Goal: Transaction & Acquisition: Purchase product/service

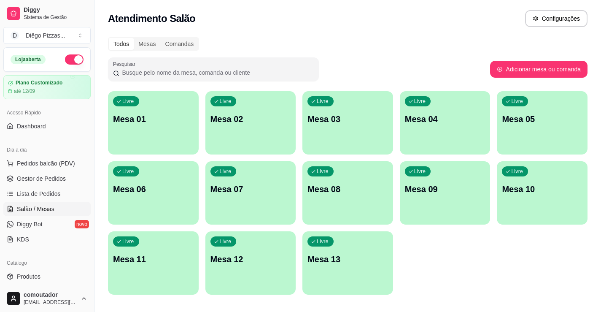
click at [179, 141] on div "Livre Mesa 01" at bounding box center [153, 117] width 91 height 53
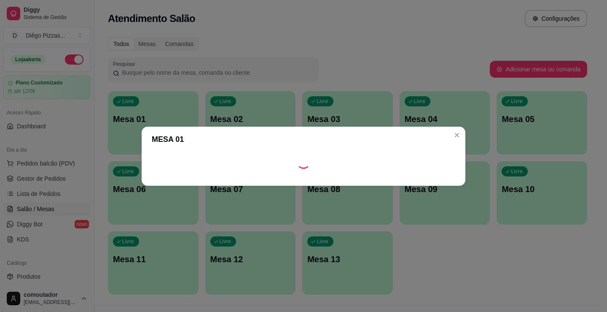
click at [357, 162] on div "Loading" at bounding box center [304, 161] width 304 height 13
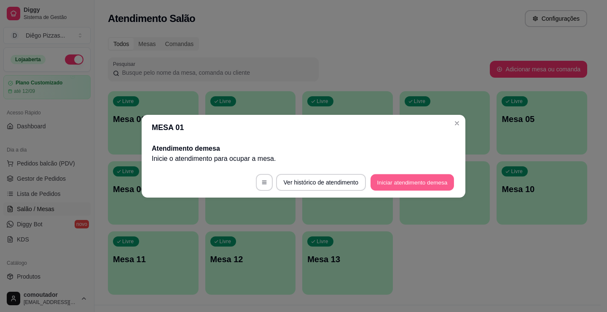
click at [425, 180] on button "Iniciar atendimento de mesa" at bounding box center [412, 182] width 83 height 16
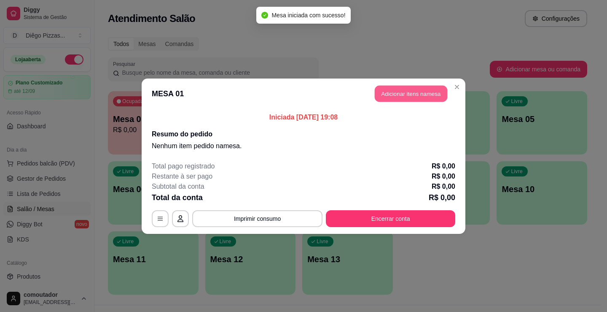
click at [416, 92] on button "Adicionar itens na mesa" at bounding box center [411, 93] width 73 height 16
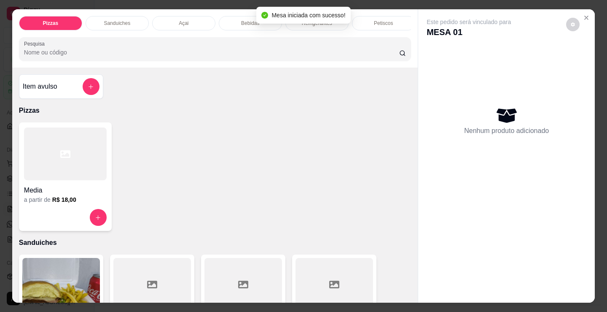
click at [309, 26] on div "Refrigerantes" at bounding box center [316, 23] width 63 height 14
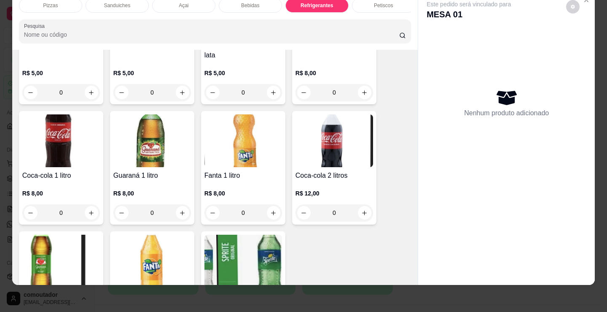
scroll to position [2521, 0]
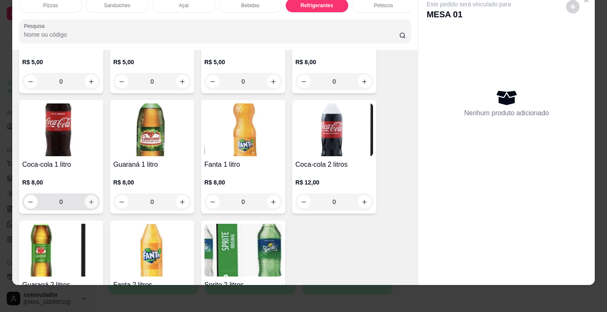
click at [88, 204] on icon "increase-product-quantity" at bounding box center [91, 202] width 6 height 6
type input "1"
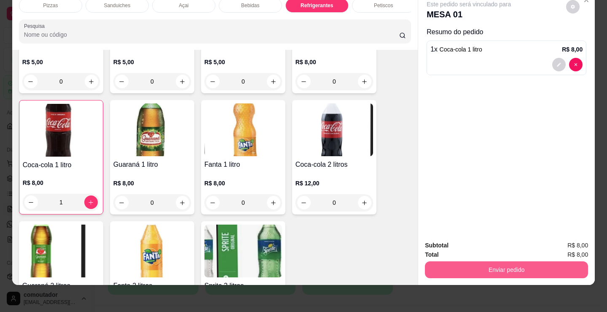
click at [529, 261] on button "Enviar pedido" at bounding box center [506, 269] width 163 height 17
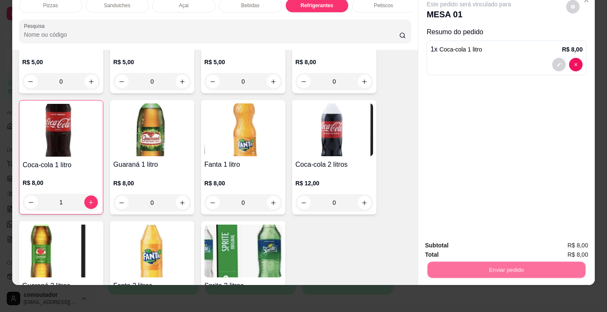
click at [514, 238] on button "Não registrar e enviar pedido" at bounding box center [478, 242] width 85 height 16
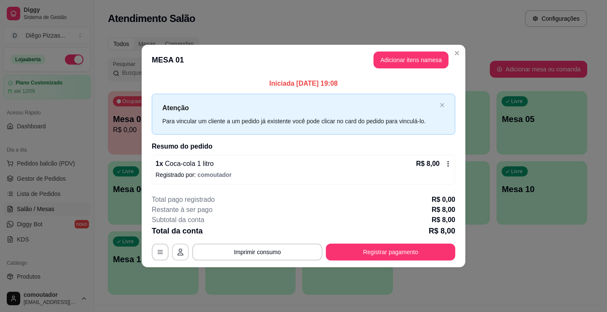
click at [178, 247] on button "button" at bounding box center [180, 251] width 17 height 17
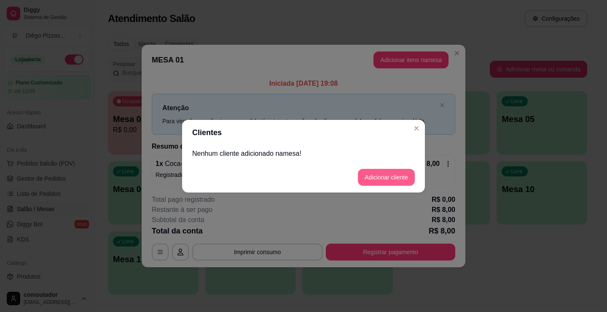
click at [406, 178] on button "Adicionar cliente" at bounding box center [386, 177] width 57 height 17
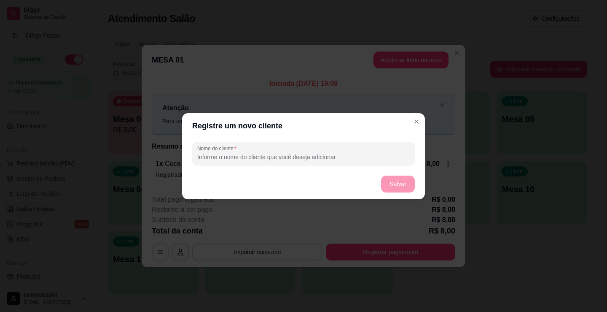
click at [271, 160] on input "Nome do cliente" at bounding box center [303, 157] width 213 height 8
type input "[PERSON_NAME]"
click at [404, 180] on button "Salvar" at bounding box center [398, 183] width 34 height 17
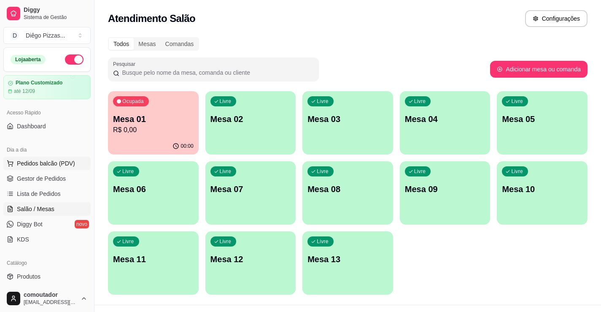
click at [28, 163] on span "Pedidos balcão (PDV)" at bounding box center [46, 163] width 58 height 8
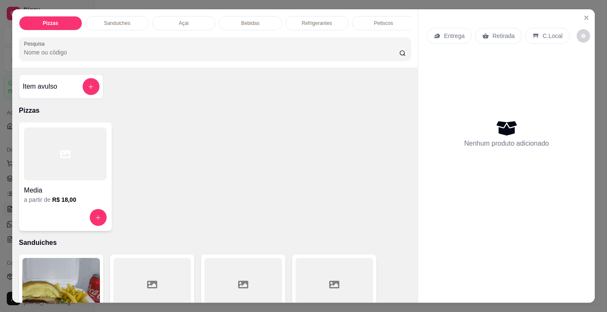
click at [185, 27] on div "Açai" at bounding box center [183, 23] width 63 height 14
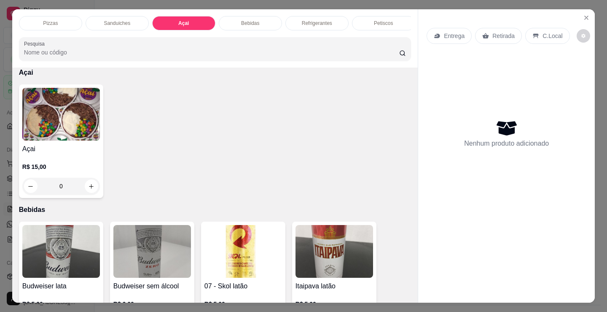
scroll to position [21, 0]
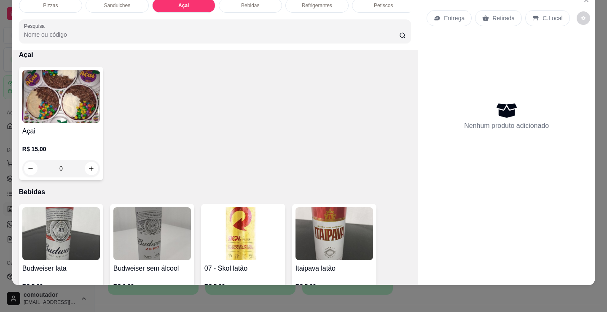
click at [45, 125] on div "Açai R$ 15,00 0" at bounding box center [61, 123] width 84 height 113
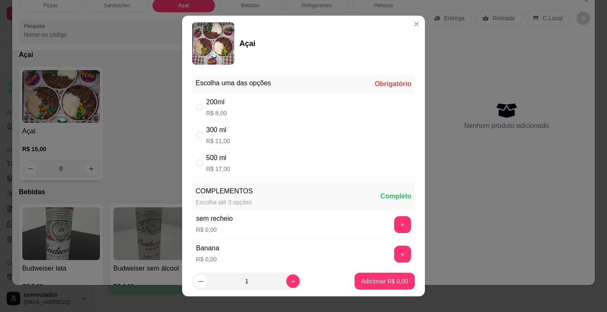
click at [275, 131] on div "300 ml R$ 11,00" at bounding box center [303, 135] width 223 height 28
radio input "true"
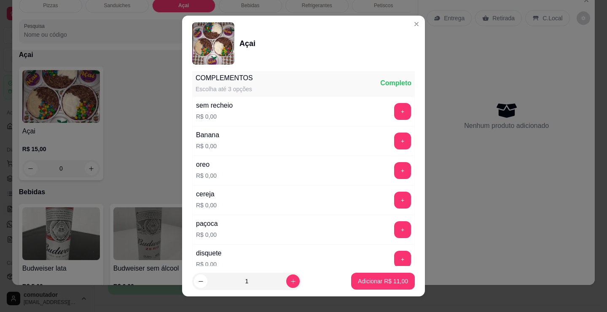
scroll to position [126, 0]
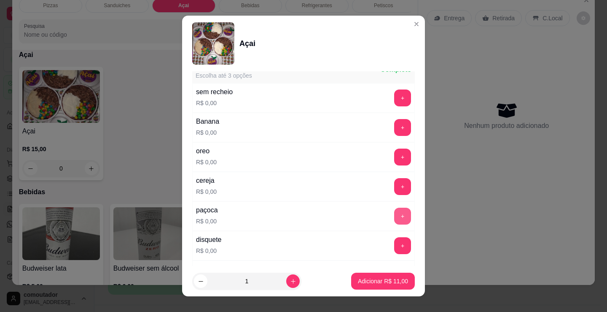
click at [394, 211] on button "+" at bounding box center [402, 215] width 17 height 17
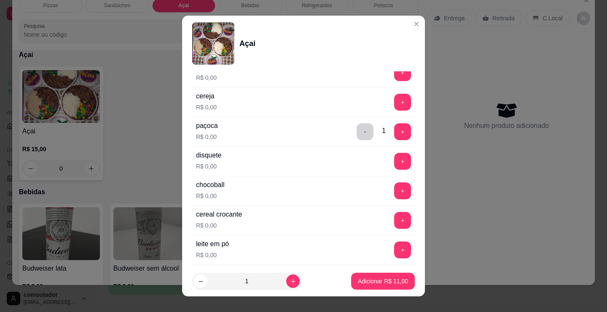
scroll to position [253, 0]
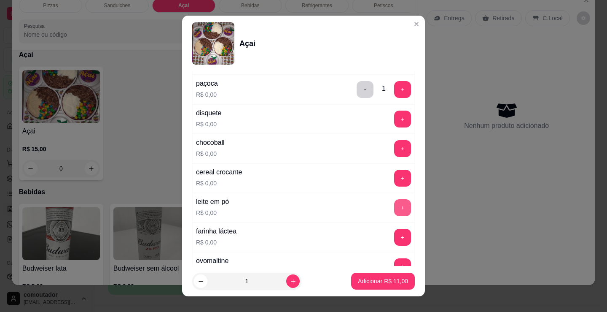
click at [394, 213] on button "+" at bounding box center [402, 207] width 17 height 17
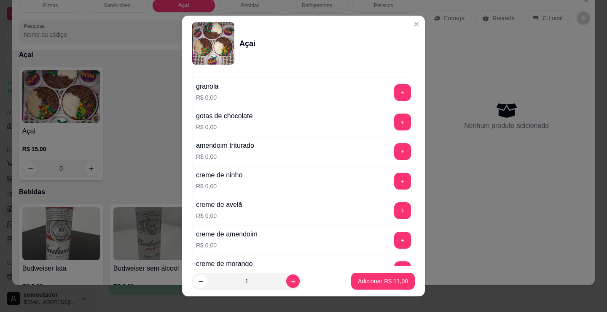
scroll to position [548, 0]
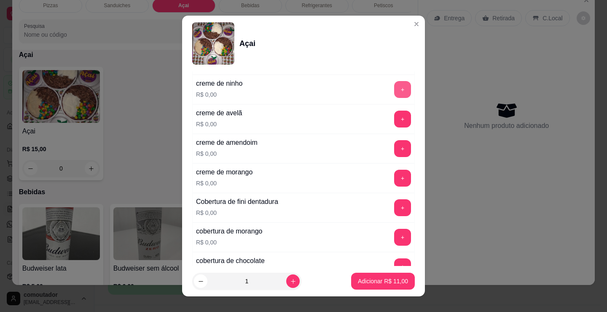
click at [394, 92] on button "+" at bounding box center [402, 89] width 17 height 17
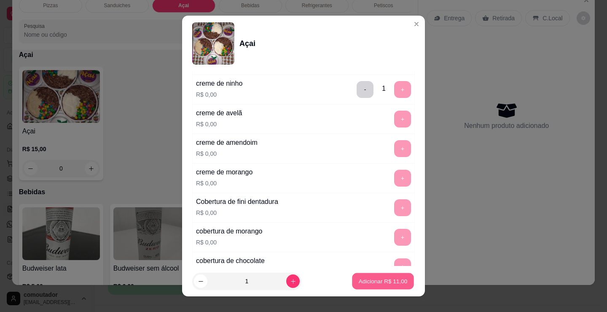
click at [383, 282] on p "Adicionar R$ 11,00" at bounding box center [383, 281] width 49 height 8
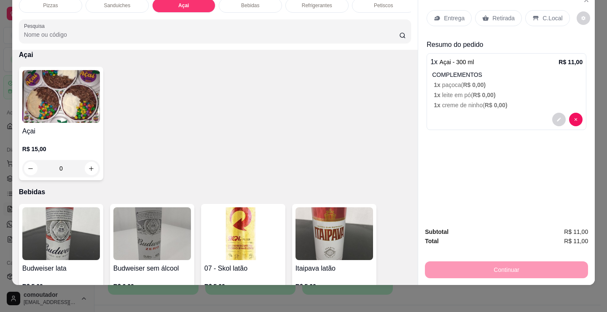
click at [446, 14] on p "Entrega" at bounding box center [454, 18] width 21 height 8
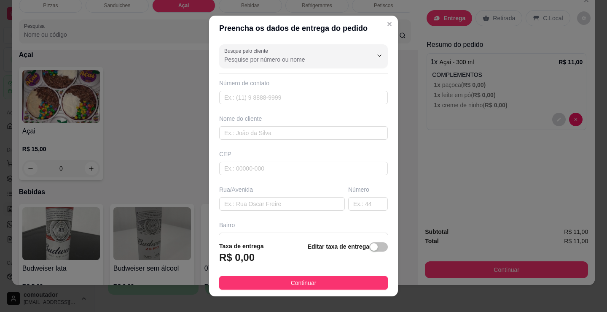
click at [285, 124] on div "Nome do cliente" at bounding box center [304, 126] width 172 height 25
click at [285, 132] on input "text" at bounding box center [303, 132] width 169 height 13
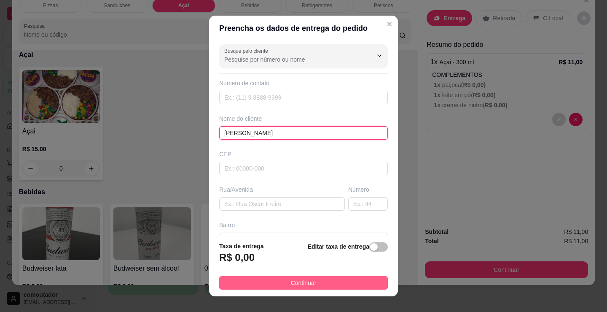
type input "[PERSON_NAME]"
click at [333, 284] on button "Continuar" at bounding box center [303, 282] width 169 height 13
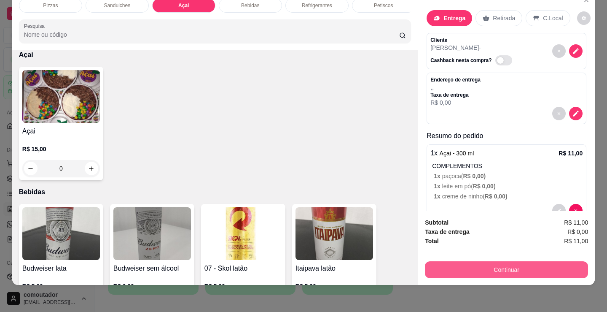
click at [440, 261] on button "Continuar" at bounding box center [506, 269] width 163 height 17
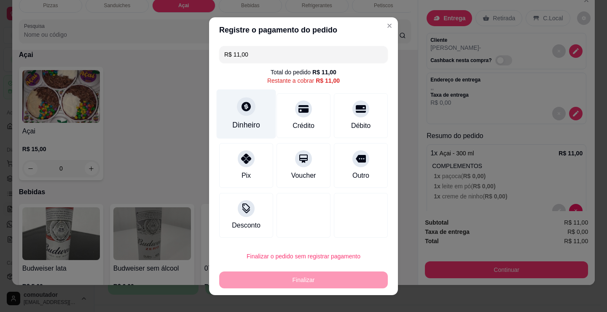
click at [239, 121] on div "Dinheiro" at bounding box center [246, 124] width 28 height 11
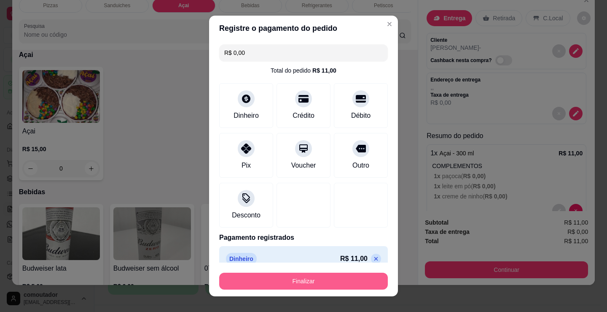
click at [313, 274] on button "Finalizar" at bounding box center [303, 280] width 169 height 17
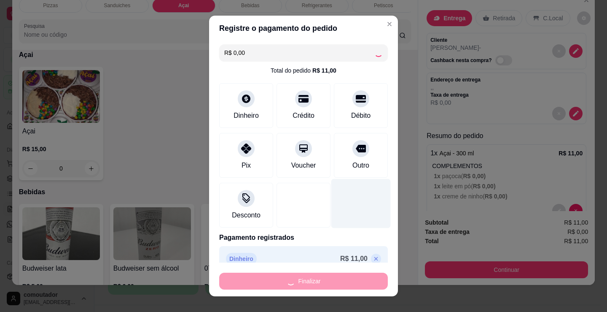
type input "-R$ 11,00"
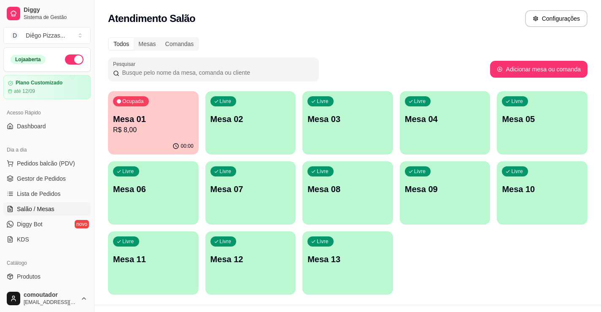
drag, startPoint x: 51, startPoint y: 167, endPoint x: 58, endPoint y: 149, distance: 18.6
click at [51, 167] on span "Pedidos balcão (PDV)" at bounding box center [46, 163] width 58 height 8
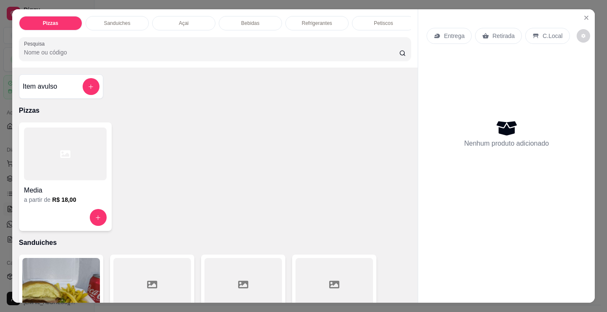
click at [56, 180] on div at bounding box center [65, 153] width 83 height 53
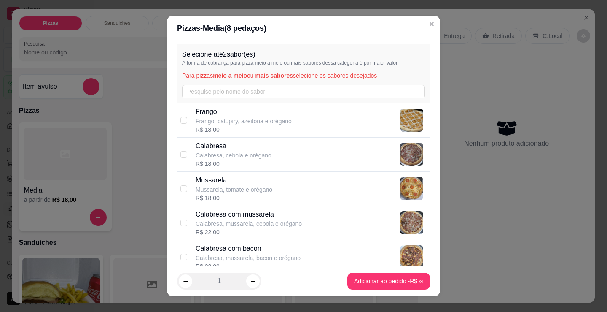
click at [240, 191] on p "Mussarela, tomate e orégano" at bounding box center [234, 189] width 77 height 8
checkbox input "true"
drag, startPoint x: 229, startPoint y: 110, endPoint x: 240, endPoint y: 126, distance: 20.0
click at [230, 112] on p "Frango" at bounding box center [244, 112] width 96 height 10
checkbox input "true"
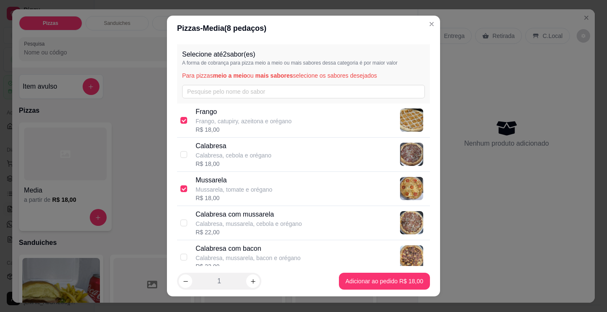
click at [272, 191] on div "Mussarela Mussarela, tomate e orégano R$ 18,00" at bounding box center [311, 188] width 231 height 27
checkbox input "false"
click at [213, 114] on p "Frango" at bounding box center [244, 112] width 96 height 10
checkbox input "false"
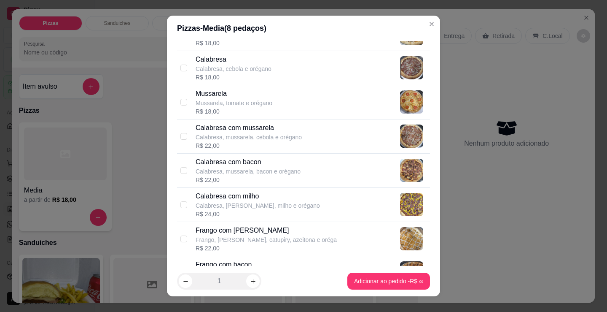
scroll to position [126, 0]
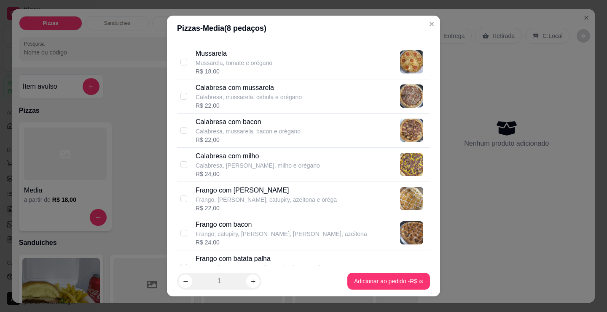
drag, startPoint x: 256, startPoint y: 188, endPoint x: 256, endPoint y: 194, distance: 5.9
click at [256, 193] on p "Frango com [PERSON_NAME]" at bounding box center [266, 190] width 141 height 10
checkbox input "true"
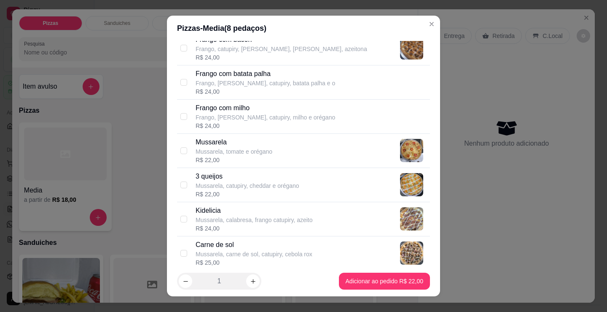
scroll to position [337, 0]
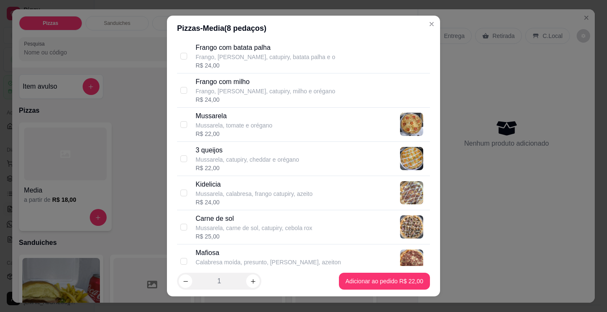
click at [234, 127] on p "Mussarela, tomate e orégano" at bounding box center [234, 125] width 77 height 8
checkbox input "true"
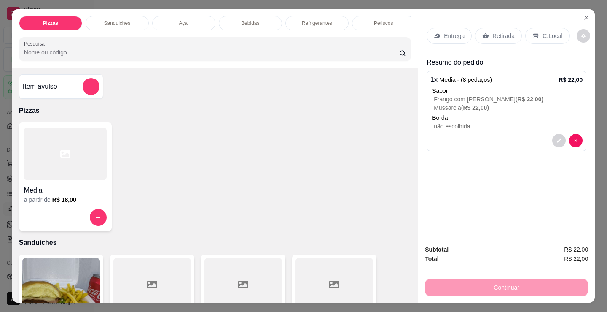
click at [457, 32] on p "Entrega" at bounding box center [454, 36] width 21 height 8
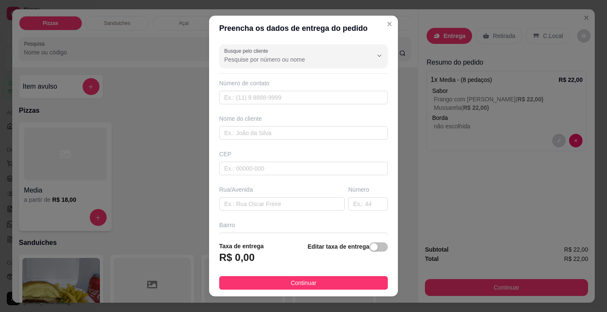
click at [237, 140] on div "Busque pelo cliente Número de contato Nome do cliente CEP Rua/[GEOGRAPHIC_DATA]" at bounding box center [303, 138] width 189 height 194
click at [240, 135] on input "text" at bounding box center [303, 132] width 169 height 13
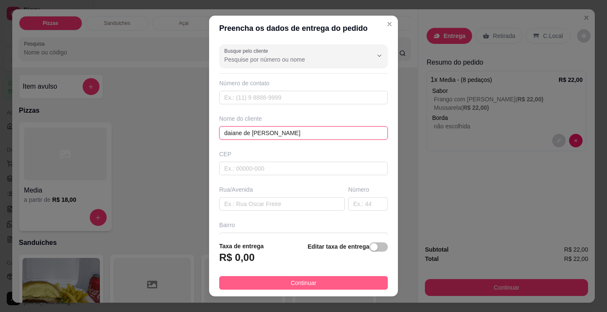
type input "daiane de [PERSON_NAME]"
click at [291, 282] on span "Continuar" at bounding box center [304, 282] width 26 height 9
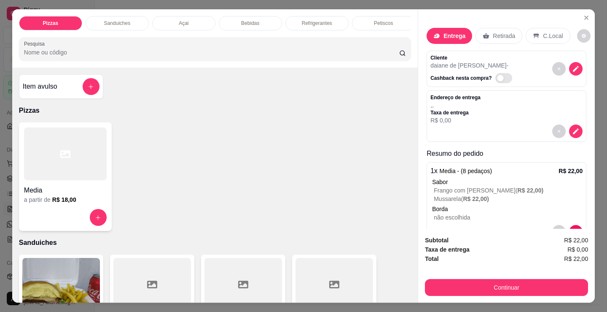
click at [460, 204] on p "Borda" at bounding box center [507, 208] width 151 height 8
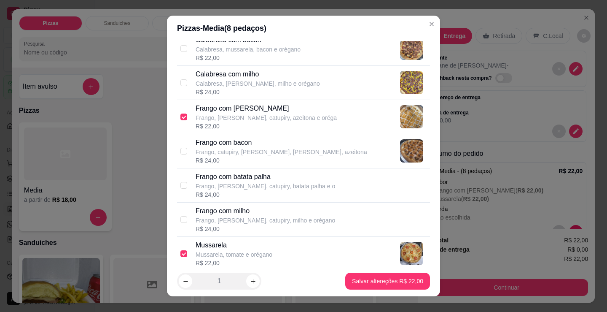
scroll to position [211, 0]
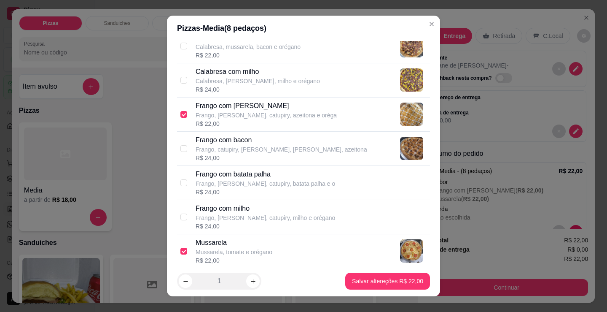
click at [264, 111] on p "Frango, [PERSON_NAME], catupiry, azeitona e oréga" at bounding box center [266, 115] width 141 height 8
checkbox input "false"
click at [276, 217] on p "Frango, [PERSON_NAME], catupiry, milho e orégano" at bounding box center [266, 217] width 140 height 8
checkbox input "true"
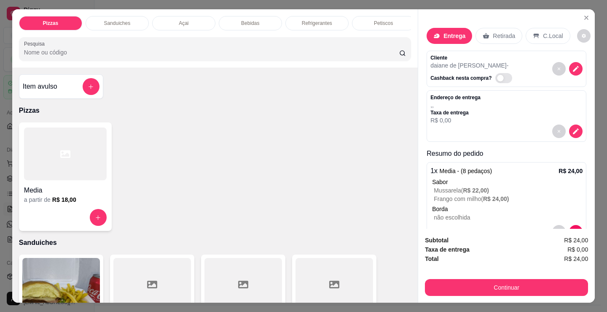
click at [484, 282] on button "Continuar" at bounding box center [506, 287] width 163 height 17
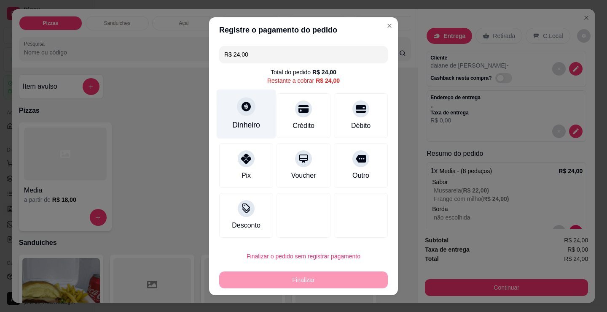
click at [242, 106] on icon at bounding box center [246, 106] width 9 height 9
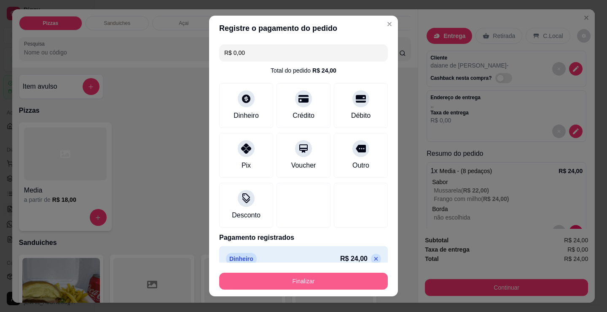
click at [334, 282] on button "Finalizar" at bounding box center [303, 280] width 169 height 17
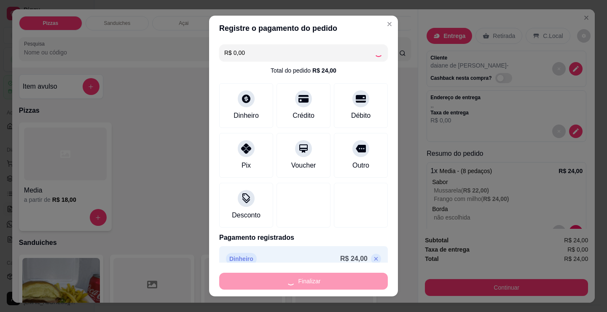
type input "-R$ 24,00"
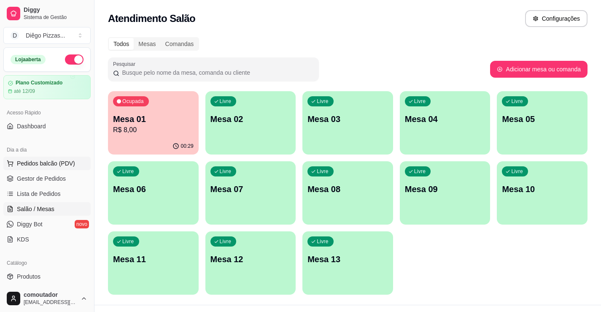
click at [43, 160] on span "Pedidos balcão (PDV)" at bounding box center [46, 163] width 58 height 8
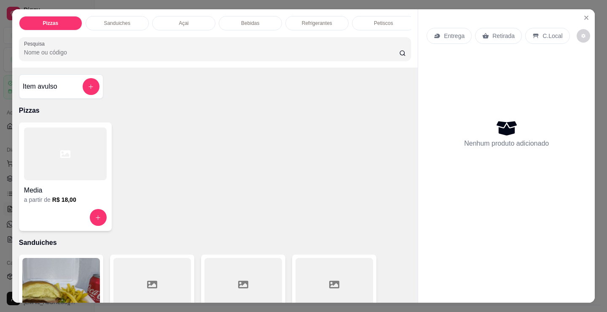
click at [65, 187] on div "Media" at bounding box center [65, 187] width 83 height 15
click at [133, 11] on div "Pizzas Sanduiches Açai Bebidas Refrigerantes Petiscos doces Cigarros utensílios…" at bounding box center [215, 38] width 406 height 58
drag, startPoint x: 135, startPoint y: 14, endPoint x: 136, endPoint y: 21, distance: 6.8
click at [136, 16] on div "Sanduiches" at bounding box center [117, 23] width 63 height 14
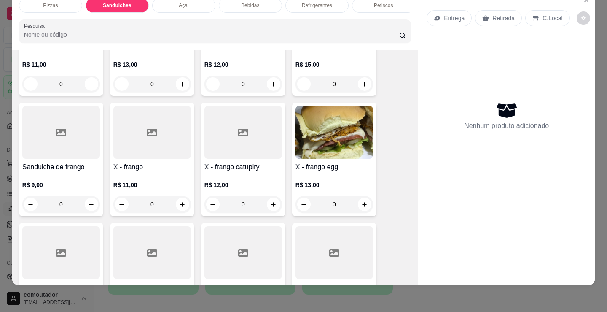
scroll to position [507, 0]
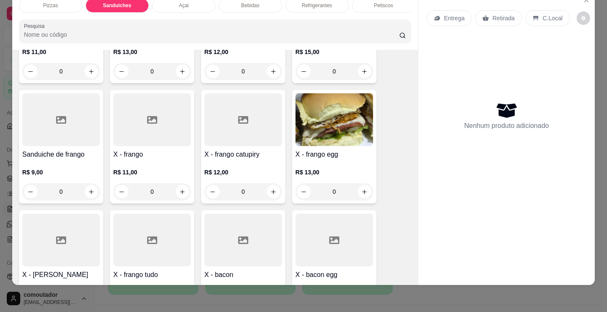
click at [363, 71] on div "0" at bounding box center [335, 71] width 78 height 17
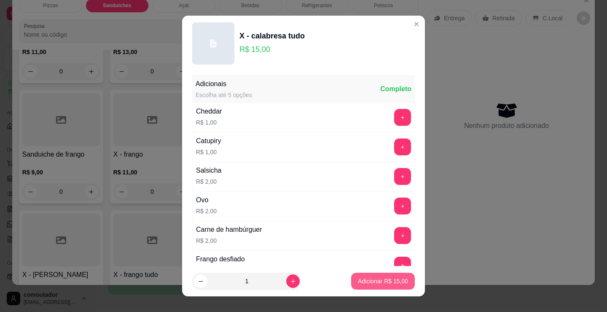
click at [361, 282] on p "Adicionar R$ 15,00" at bounding box center [383, 281] width 50 height 8
type input "1"
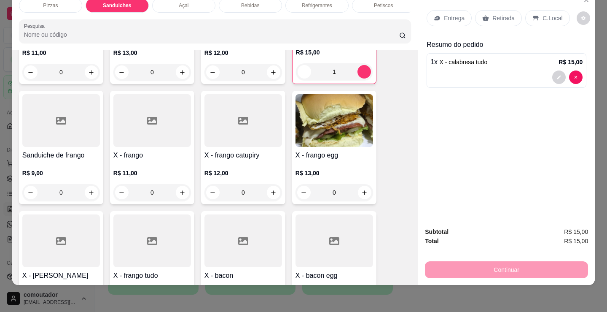
scroll to position [508, 0]
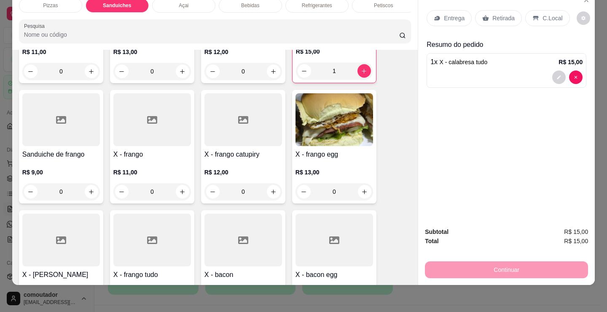
click at [451, 14] on p "Entrega" at bounding box center [454, 18] width 21 height 8
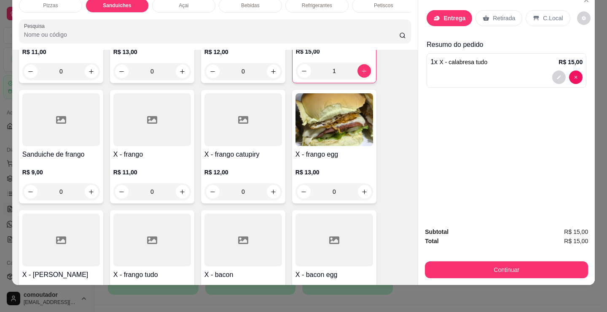
click at [267, 141] on div "Busque pelo cliente Número de contato Nome do cliente CEP Rua/[GEOGRAPHIC_DATA]" at bounding box center [303, 138] width 189 height 194
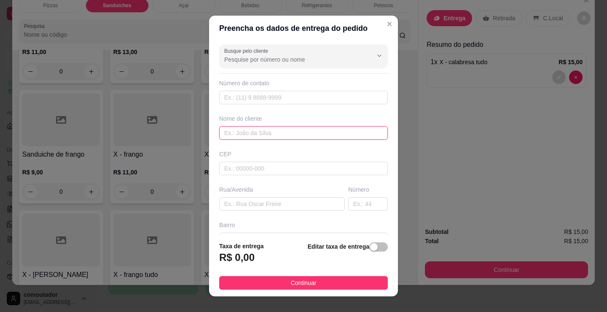
click at [269, 132] on input "text" at bounding box center [303, 132] width 169 height 13
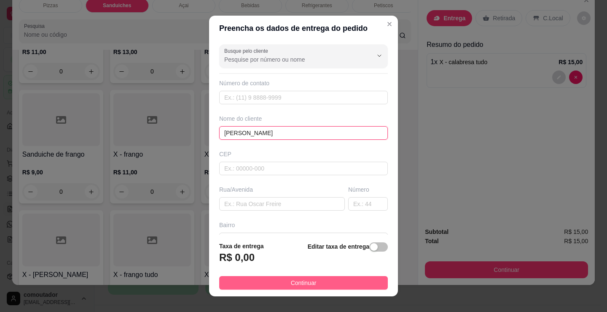
type input "[PERSON_NAME]"
click at [374, 278] on footer "Taxa de entrega R$ 0,00 Editar taxa de entrega Continuar" at bounding box center [303, 265] width 189 height 62
click at [378, 280] on button "Continuar" at bounding box center [303, 282] width 169 height 13
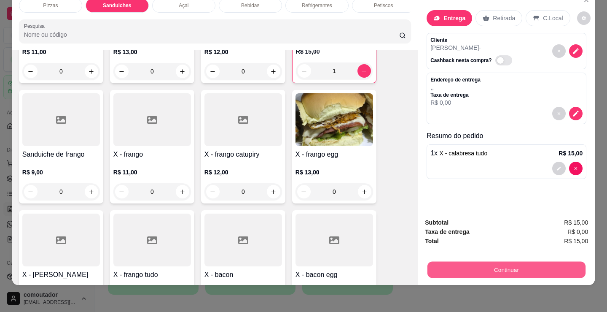
click at [453, 261] on button "Continuar" at bounding box center [507, 269] width 158 height 16
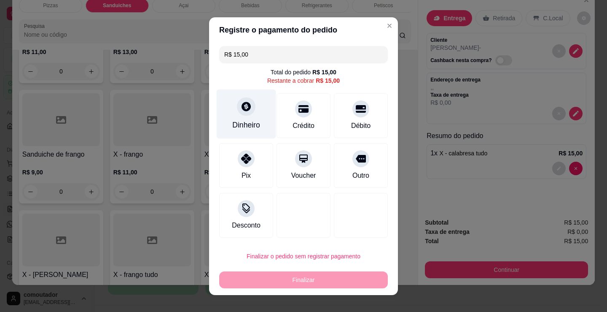
click at [237, 126] on div "Dinheiro" at bounding box center [246, 124] width 28 height 11
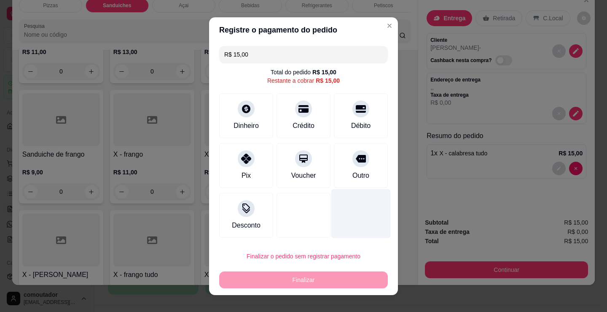
type input "R$ 0,00"
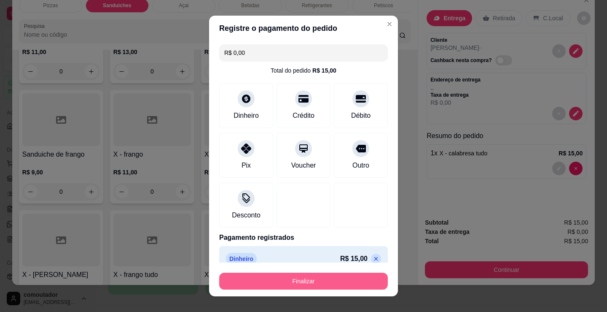
click at [320, 279] on button "Finalizar" at bounding box center [303, 280] width 169 height 17
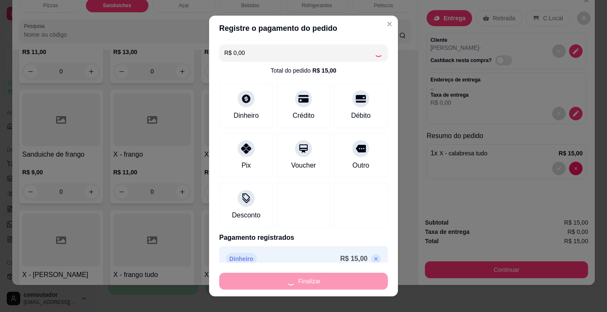
type input "0"
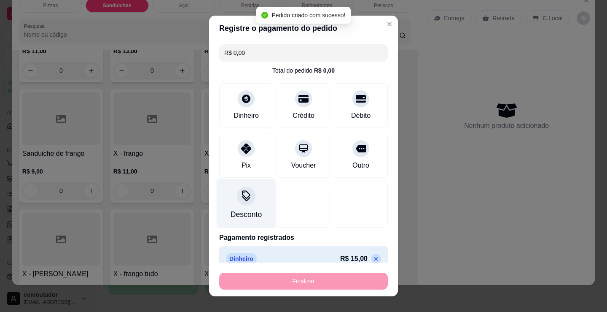
type input "-R$ 15,00"
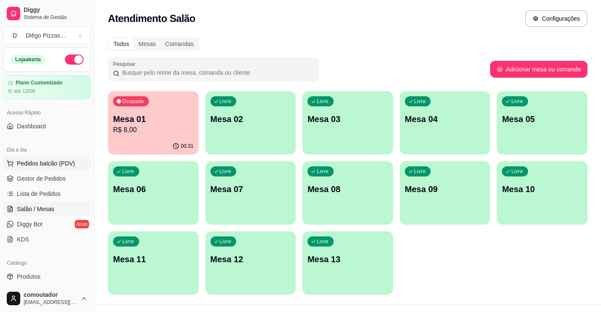
click at [73, 162] on button "Pedidos balcão (PDV)" at bounding box center [46, 162] width 87 height 13
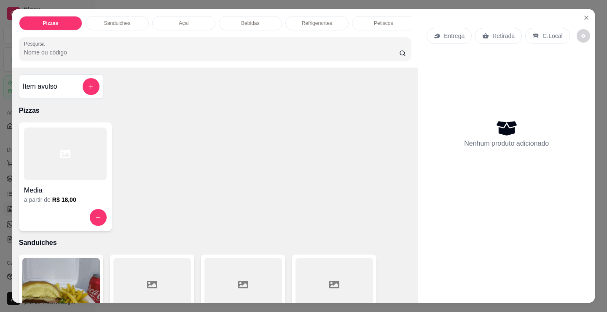
click at [48, 187] on div "Media" at bounding box center [65, 187] width 83 height 15
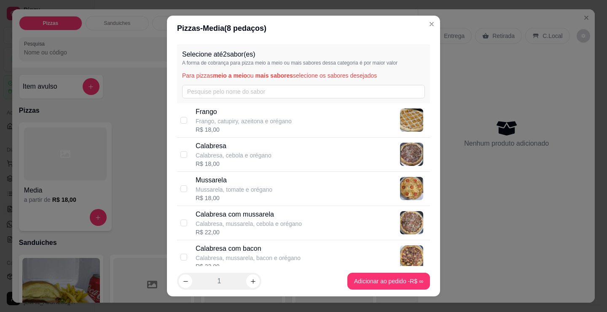
click at [258, 228] on div "R$ 22,00" at bounding box center [249, 232] width 106 height 8
checkbox input "true"
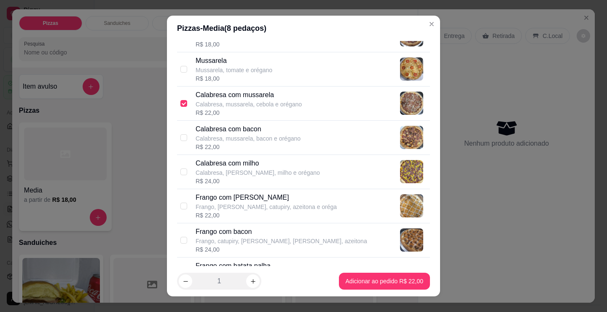
scroll to position [126, 0]
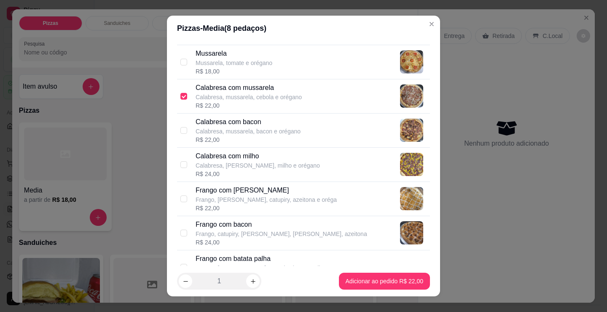
click at [256, 196] on p "Frango, [PERSON_NAME], catupiry, azeitona e oréga" at bounding box center [266, 199] width 141 height 8
checkbox input "true"
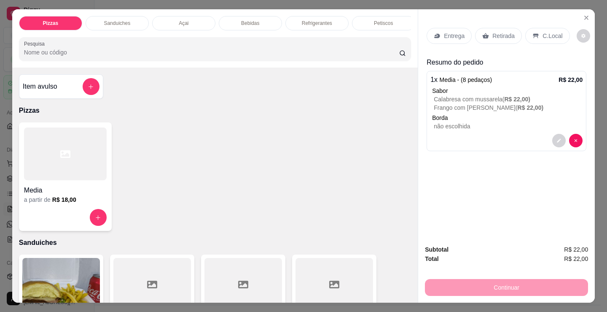
click at [195, 20] on div "Açai" at bounding box center [183, 23] width 63 height 14
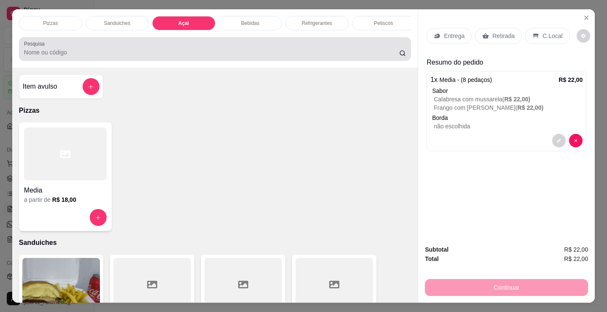
scroll to position [21, 0]
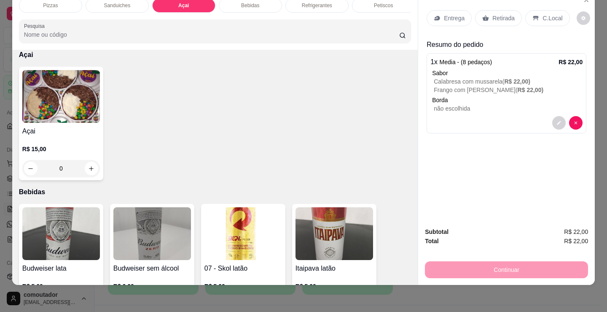
click at [49, 131] on h4 "Açai" at bounding box center [61, 131] width 78 height 10
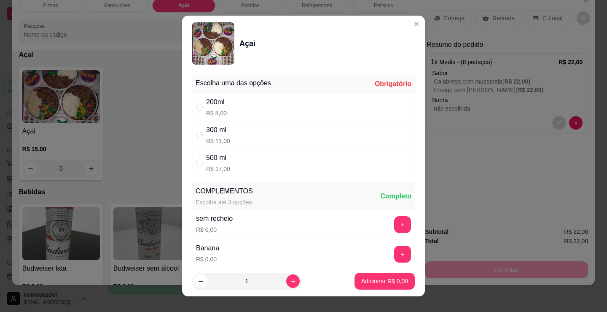
click at [245, 123] on div "300 ml R$ 11,00" at bounding box center [303, 135] width 223 height 28
radio input "true"
click at [237, 104] on div "200ml R$ 8,00" at bounding box center [303, 107] width 223 height 28
radio input "true"
radio input "false"
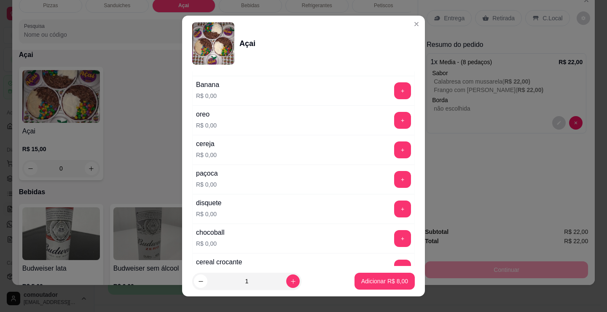
scroll to position [169, 0]
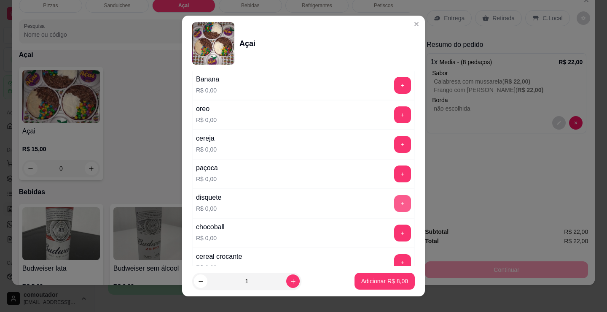
click at [394, 204] on button "+" at bounding box center [402, 203] width 17 height 17
click at [196, 151] on p "R$ 0,00" at bounding box center [206, 149] width 21 height 8
click at [394, 172] on button "+" at bounding box center [402, 173] width 17 height 17
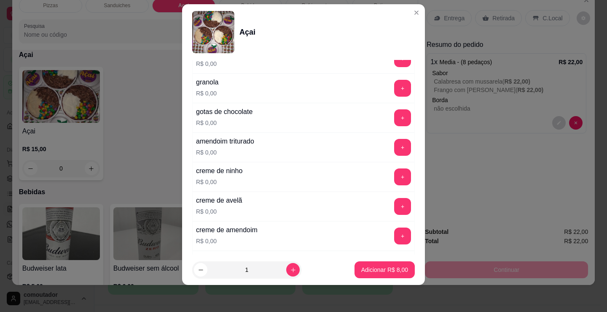
scroll to position [464, 0]
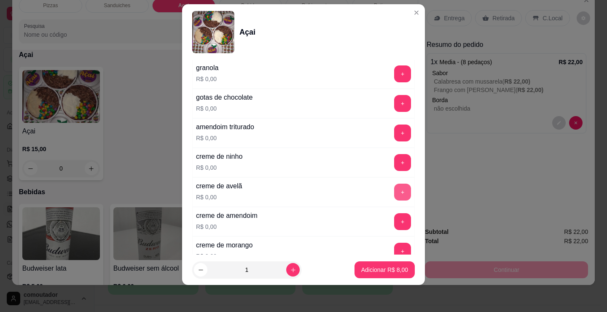
click at [394, 184] on button "+" at bounding box center [402, 191] width 17 height 17
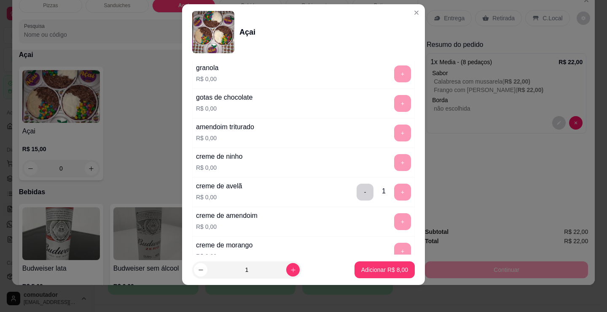
click at [380, 268] on p "Adicionar R$ 8,00" at bounding box center [384, 269] width 47 height 8
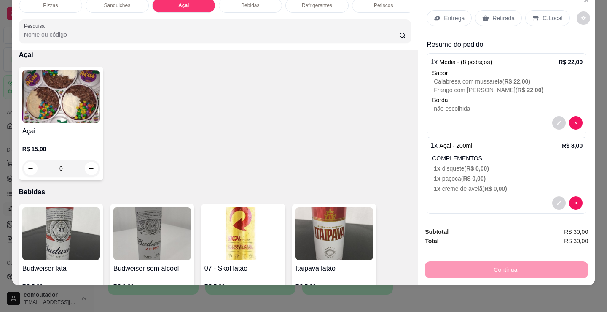
click at [449, 14] on p "Entrega" at bounding box center [454, 18] width 21 height 8
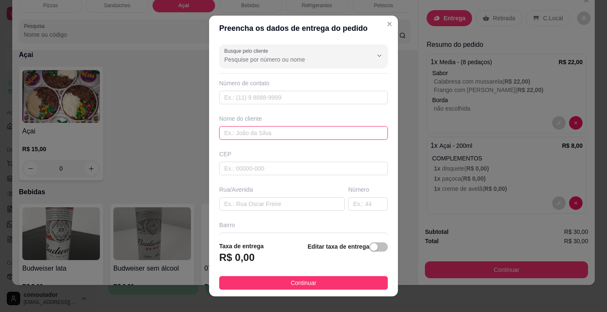
click at [306, 135] on input "text" at bounding box center [303, 132] width 169 height 13
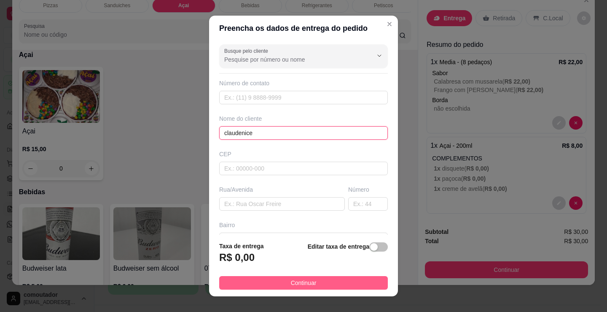
type input "claudenice"
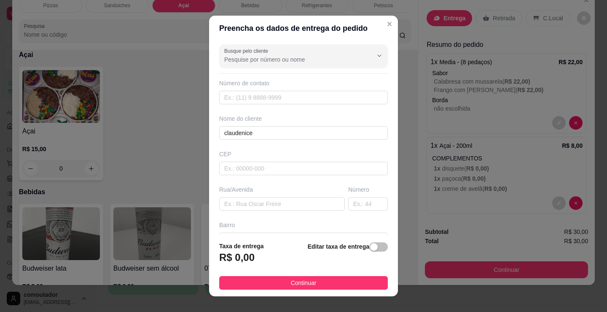
drag, startPoint x: 343, startPoint y: 282, endPoint x: 439, endPoint y: 274, distance: 96.5
click at [343, 282] on button "Continuar" at bounding box center [303, 282] width 169 height 13
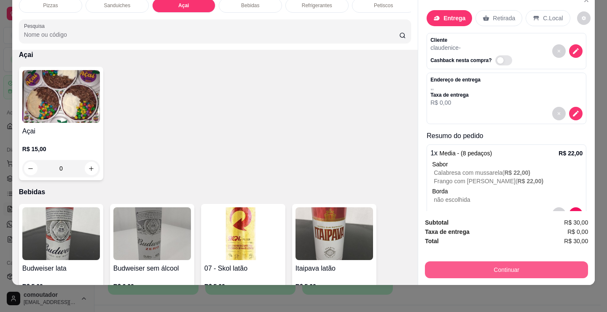
click at [429, 267] on button "Continuar" at bounding box center [506, 269] width 163 height 17
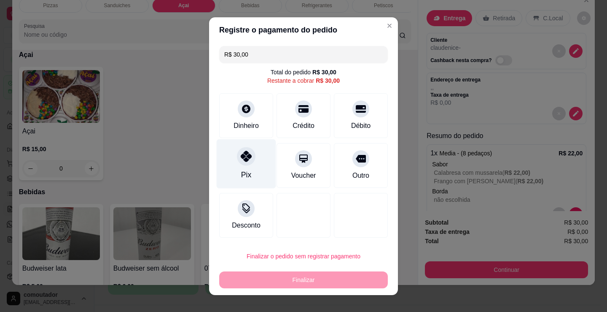
click at [241, 171] on div "Pix" at bounding box center [246, 174] width 10 height 11
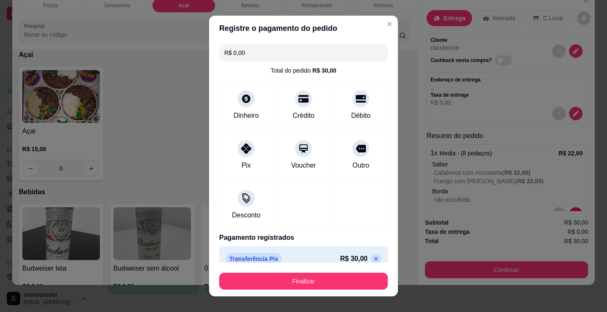
click at [307, 277] on button "Finalizar" at bounding box center [303, 280] width 169 height 17
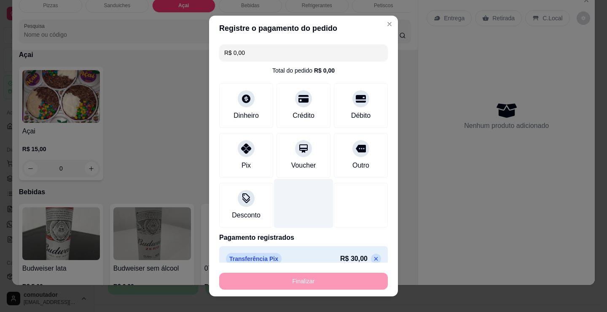
type input "-R$ 30,00"
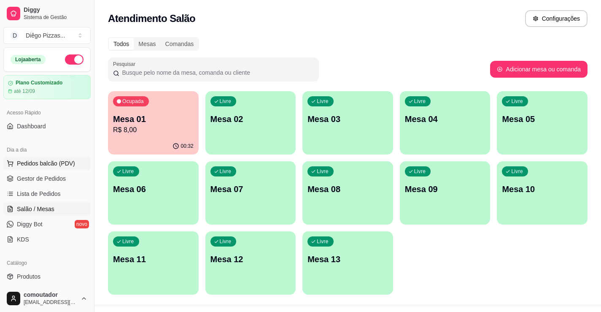
click at [29, 163] on span "Pedidos balcão (PDV)" at bounding box center [46, 163] width 58 height 8
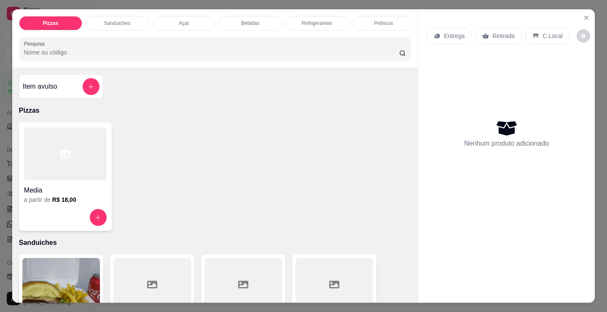
click at [374, 9] on div "Pizzas Sanduiches Açai Bebidas Refrigerantes Petiscos doces Cigarros utensílios…" at bounding box center [215, 38] width 406 height 58
click at [374, 16] on div "Petiscos" at bounding box center [383, 23] width 63 height 14
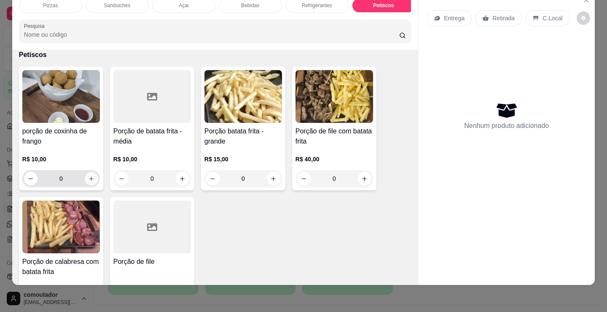
click at [88, 182] on icon "increase-product-quantity" at bounding box center [91, 178] width 6 height 6
type input "1"
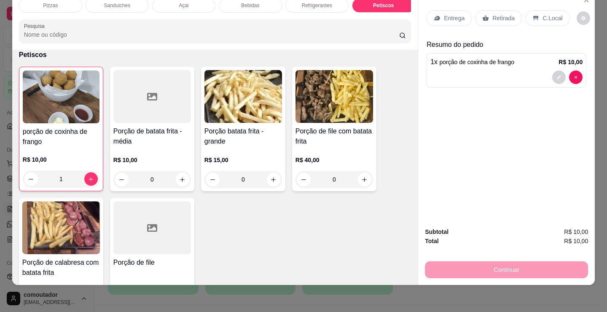
click at [311, 3] on p "Refrigerantes" at bounding box center [317, 5] width 30 height 7
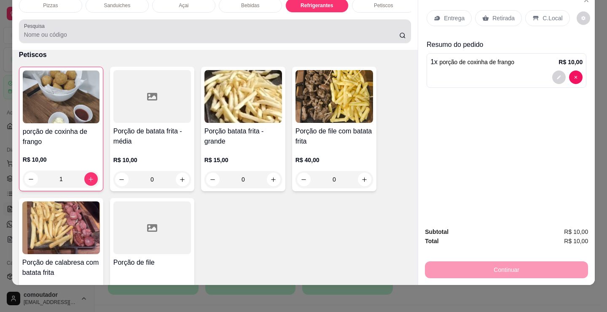
scroll to position [2184, 0]
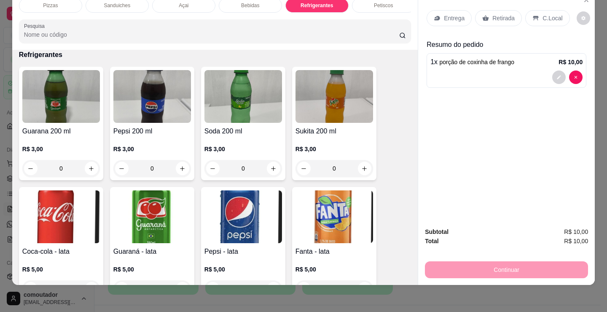
click at [183, 171] on button "increase-product-quantity" at bounding box center [182, 167] width 13 height 13
type input "1"
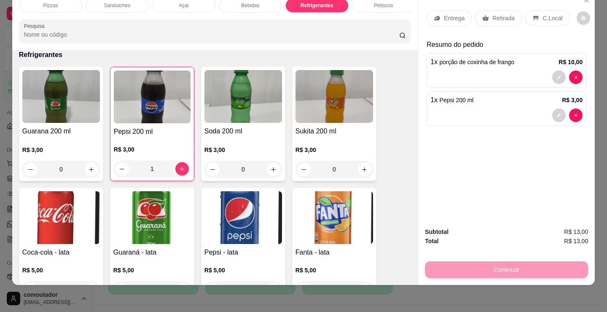
click at [429, 15] on div "Entrega" at bounding box center [449, 18] width 45 height 16
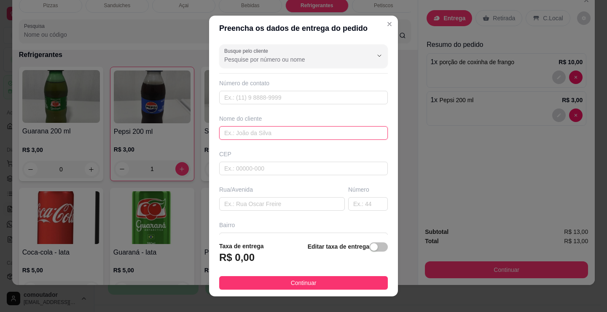
click at [237, 137] on input "text" at bounding box center [303, 132] width 169 height 13
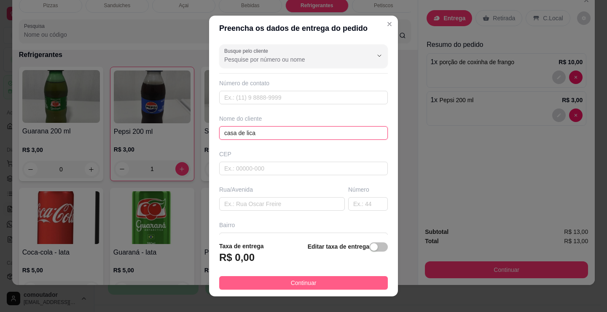
type input "casa de lica"
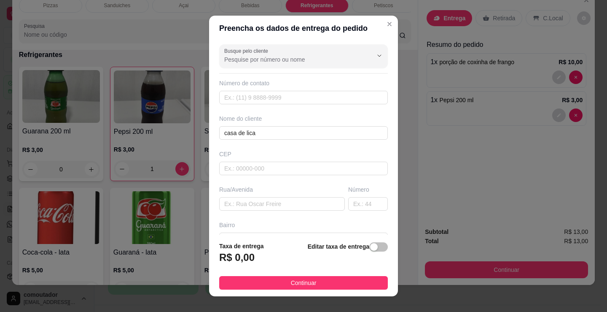
drag, startPoint x: 290, startPoint y: 283, endPoint x: 225, endPoint y: 310, distance: 69.8
click at [291, 283] on span "Continuar" at bounding box center [304, 282] width 26 height 9
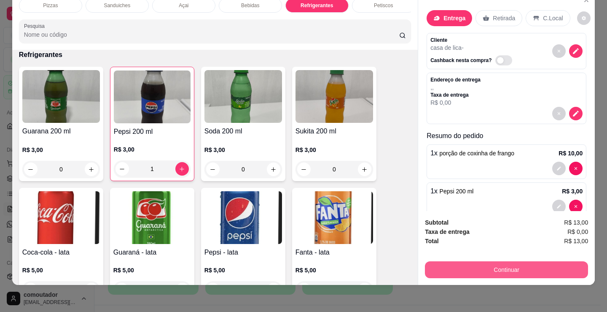
click at [468, 263] on button "Continuar" at bounding box center [506, 269] width 163 height 17
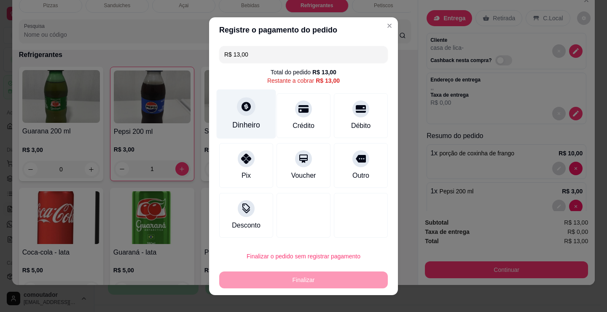
click at [245, 109] on icon at bounding box center [246, 106] width 9 height 9
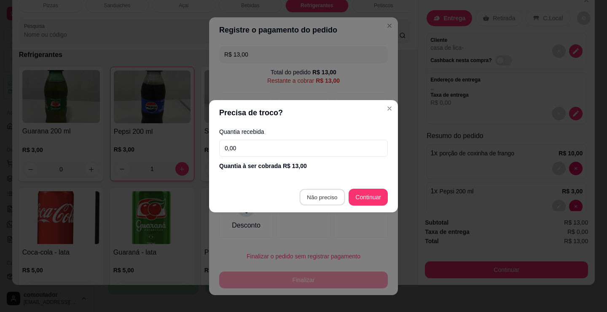
type input "R$ 0,00"
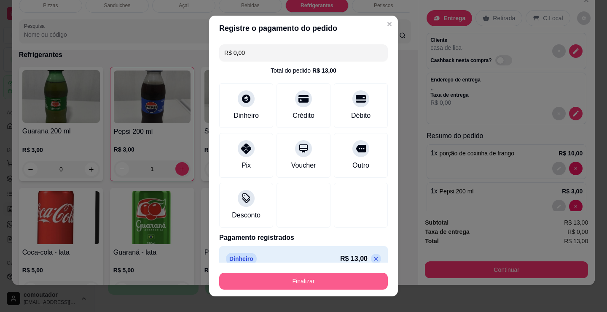
click at [330, 282] on button "Finalizar" at bounding box center [303, 280] width 169 height 17
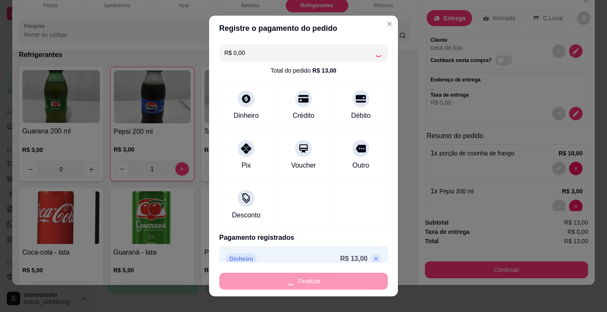
type input "0"
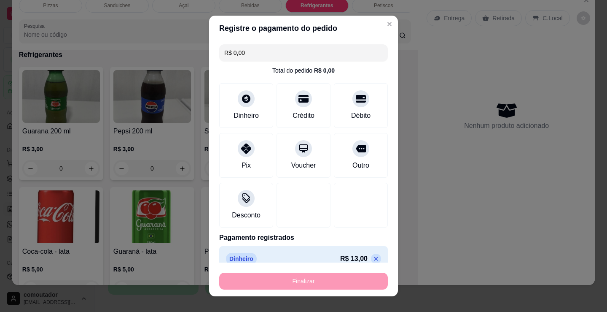
type input "-R$ 13,00"
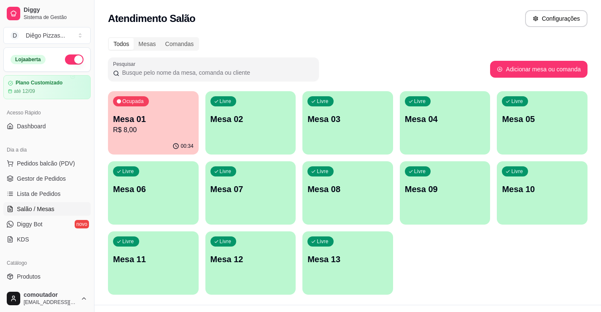
click at [151, 123] on p "Mesa 01" at bounding box center [153, 119] width 81 height 12
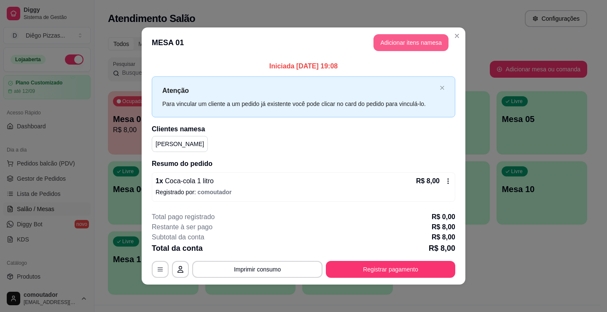
click at [422, 43] on button "Adicionar itens na mesa" at bounding box center [411, 42] width 75 height 17
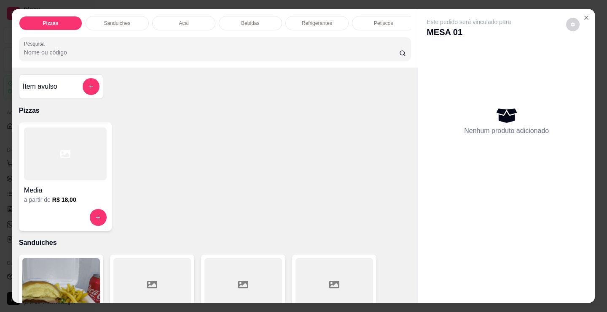
click at [264, 215] on div "Media a partir de R$ 18,00" at bounding box center [215, 176] width 392 height 108
click at [62, 188] on h4 "Media" at bounding box center [65, 190] width 83 height 10
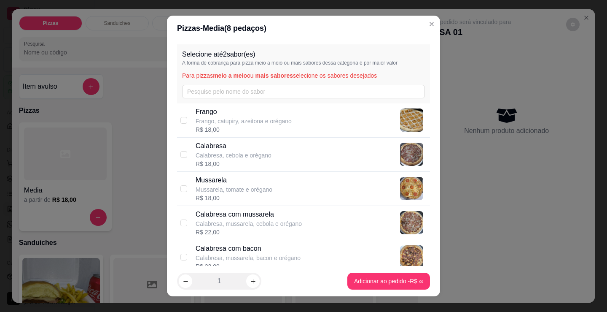
click at [286, 224] on p "Calabresa, mussarela, cebola e orégano" at bounding box center [249, 223] width 106 height 8
checkbox input "true"
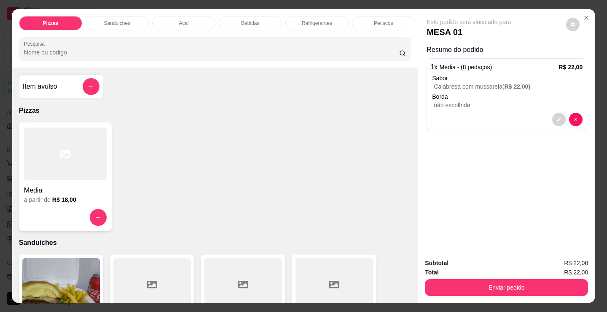
click at [60, 173] on div at bounding box center [65, 153] width 83 height 53
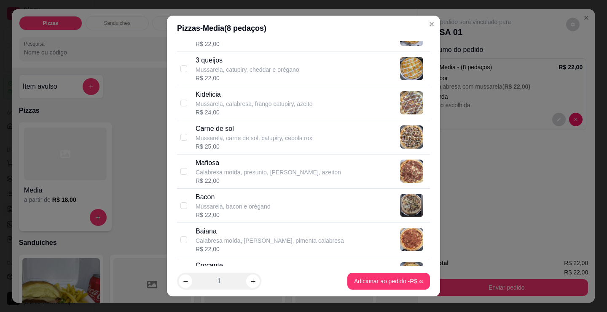
scroll to position [464, 0]
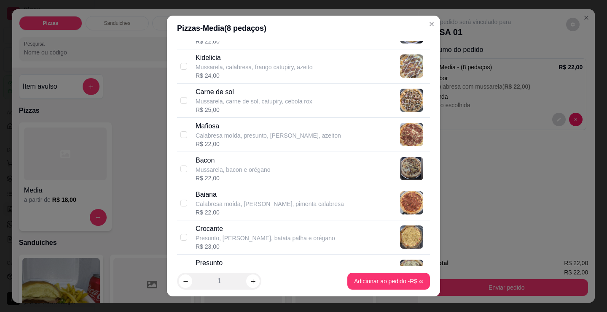
click at [251, 108] on div "R$ 25,00" at bounding box center [254, 109] width 117 height 8
checkbox input "true"
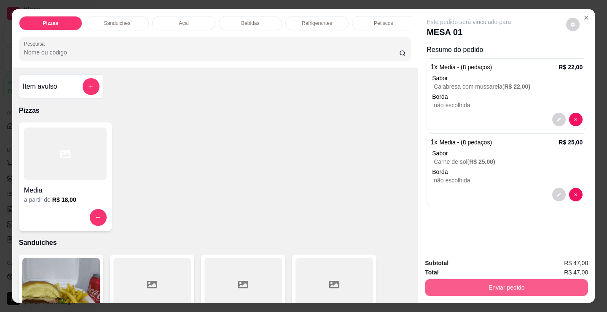
click at [560, 280] on button "Enviar pedido" at bounding box center [506, 287] width 163 height 17
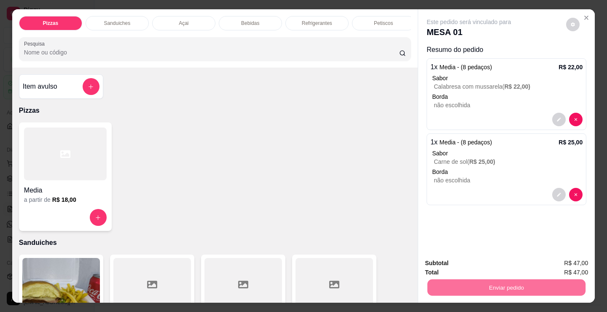
click at [472, 268] on button "Não registrar e enviar pedido" at bounding box center [479, 263] width 88 height 16
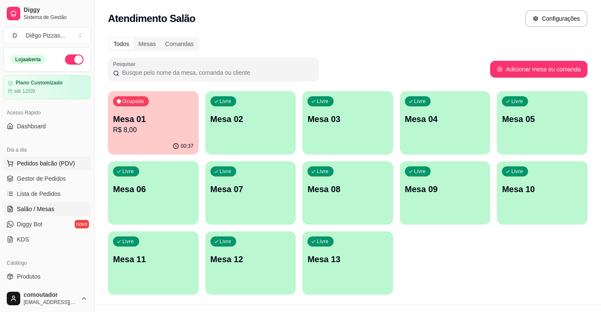
click at [56, 161] on span "Pedidos balcão (PDV)" at bounding box center [46, 163] width 58 height 8
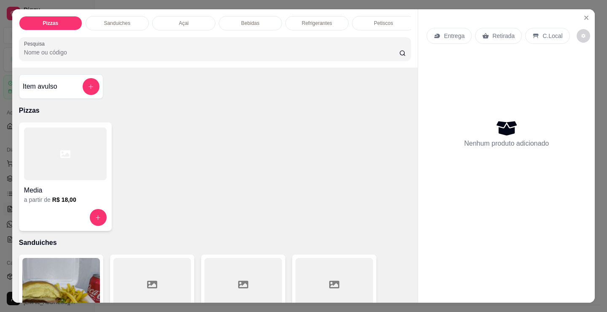
click at [378, 27] on div "Petiscos" at bounding box center [383, 23] width 63 height 14
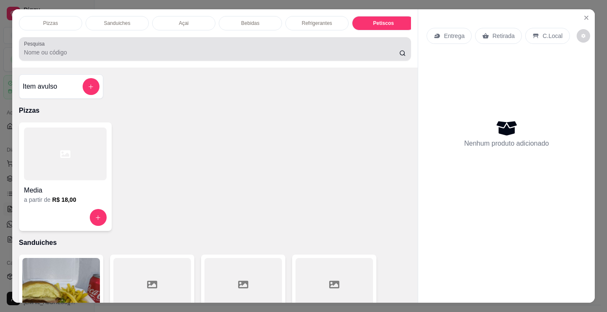
scroll to position [21, 0]
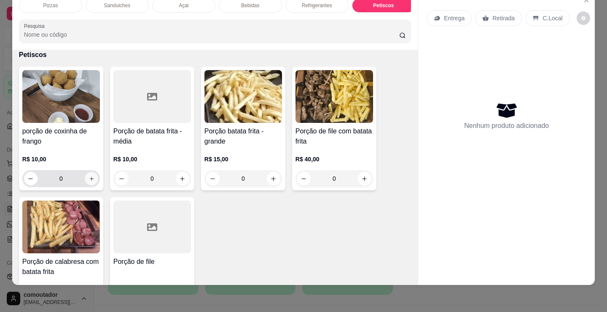
click at [90, 183] on button "increase-product-quantity" at bounding box center [91, 178] width 13 height 13
type input "1"
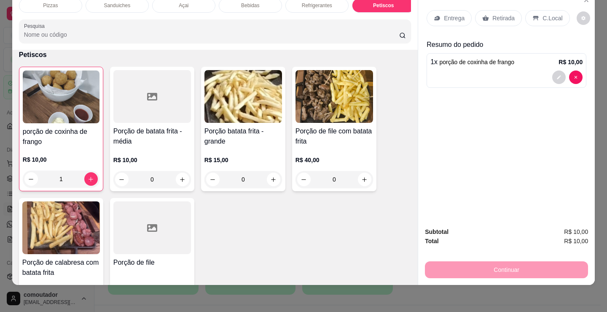
click at [462, 17] on div "Entrega" at bounding box center [449, 18] width 45 height 16
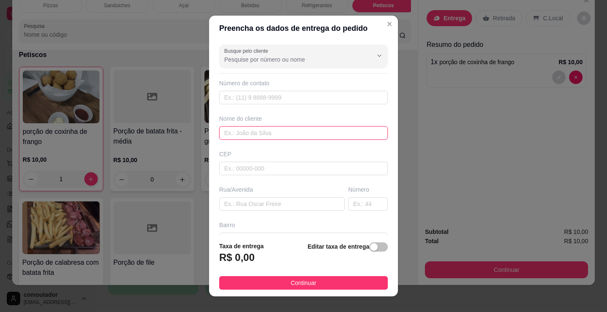
click at [335, 135] on input "text" at bounding box center [303, 132] width 169 height 13
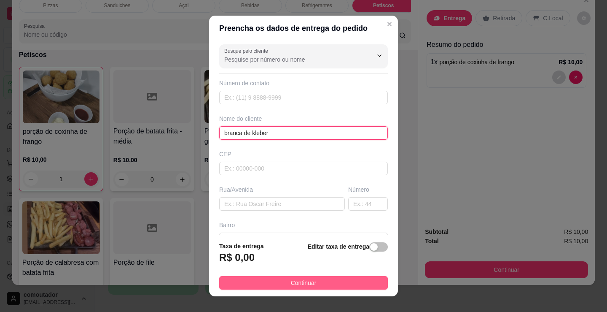
type input "branca de kleber"
click at [342, 280] on button "Continuar" at bounding box center [303, 282] width 169 height 13
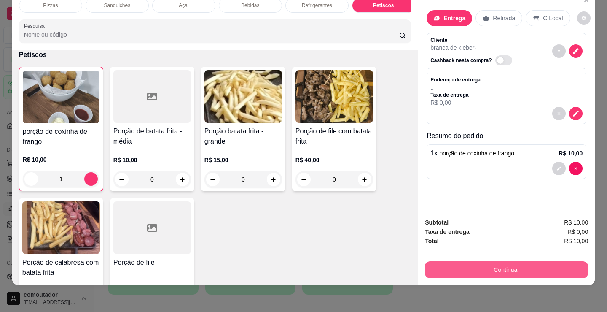
click at [447, 269] on button "Continuar" at bounding box center [506, 269] width 163 height 17
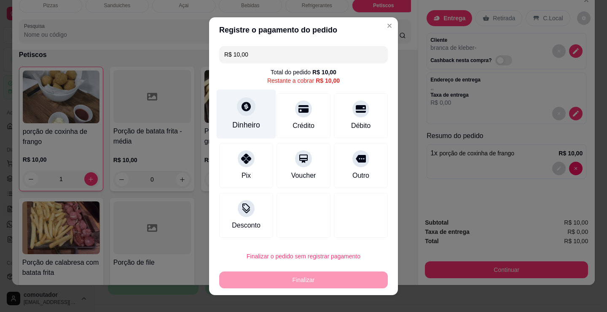
click at [243, 123] on div "Dinheiro" at bounding box center [246, 124] width 28 height 11
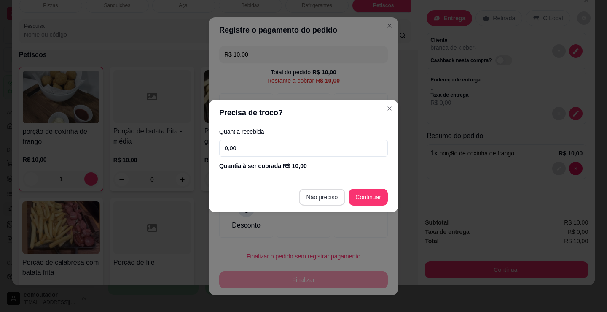
type input "R$ 0,00"
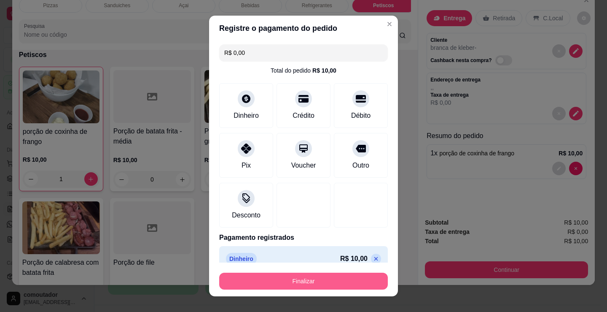
click at [346, 285] on button "Finalizar" at bounding box center [303, 280] width 169 height 17
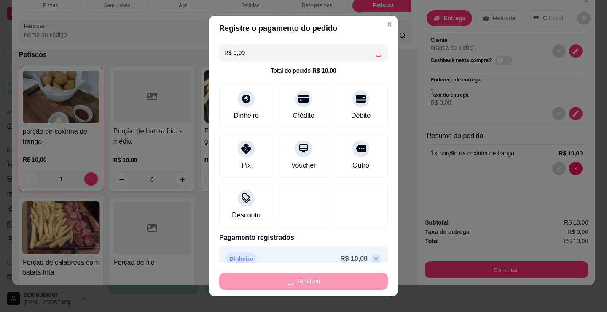
type input "0"
type input "-R$ 10,00"
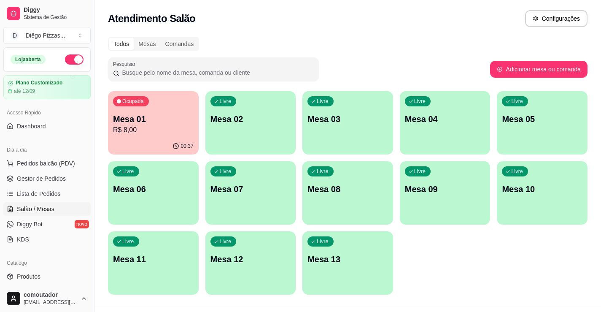
click at [480, 282] on div "Ocupada Mesa 01 R$ 8,00 00:37 Livre Mesa 02 Livre Mesa 03 Livre Mesa 04 Livre M…" at bounding box center [347, 192] width 479 height 203
click at [262, 125] on div "Livre Mesa 02" at bounding box center [251, 117] width 88 height 51
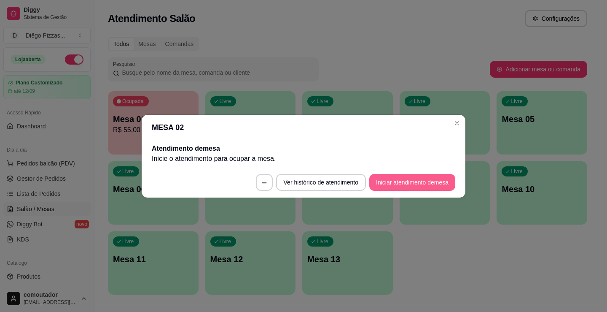
click at [390, 180] on button "Iniciar atendimento de mesa" at bounding box center [412, 182] width 86 height 17
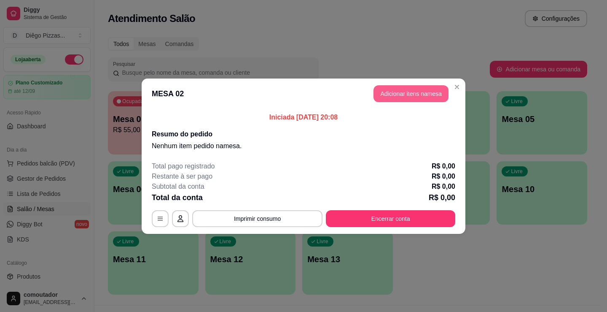
click at [433, 82] on header "MESA 02 Adicionar itens na mesa" at bounding box center [304, 93] width 324 height 30
click at [415, 94] on button "Adicionar itens na mesa" at bounding box center [411, 93] width 75 height 17
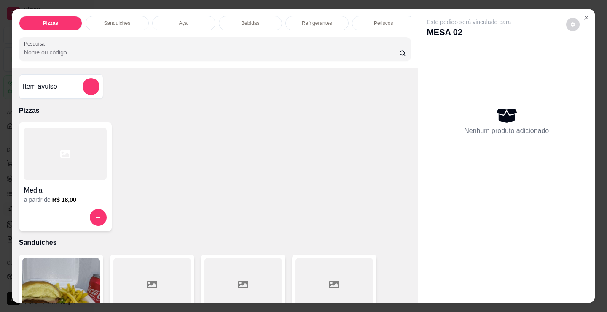
click at [304, 20] on p "Refrigerantes" at bounding box center [317, 23] width 30 height 7
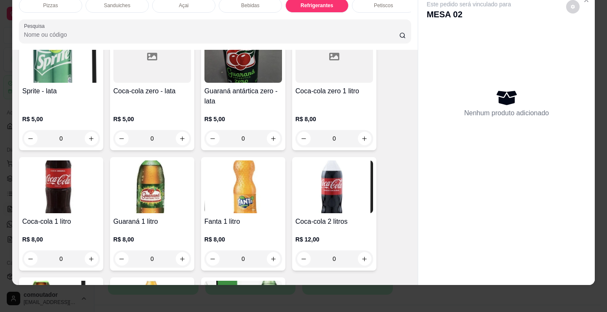
scroll to position [2479, 0]
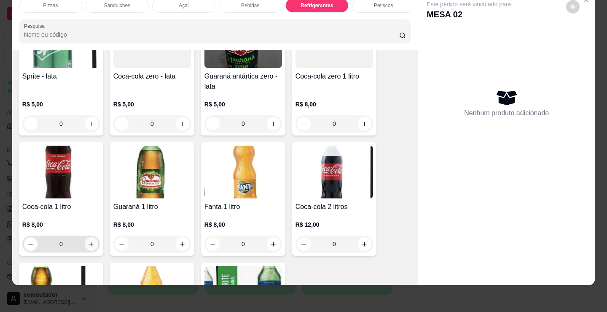
click at [88, 242] on icon "increase-product-quantity" at bounding box center [91, 244] width 6 height 6
type input "1"
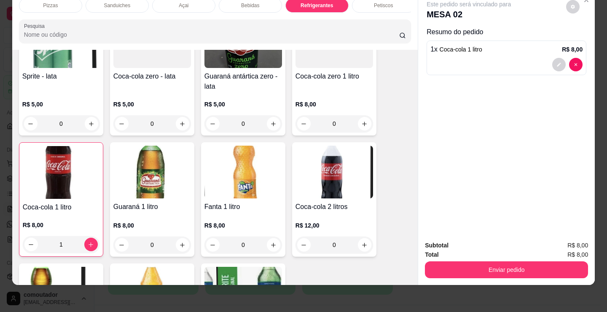
click at [243, 2] on p "Bebidas" at bounding box center [250, 5] width 18 height 7
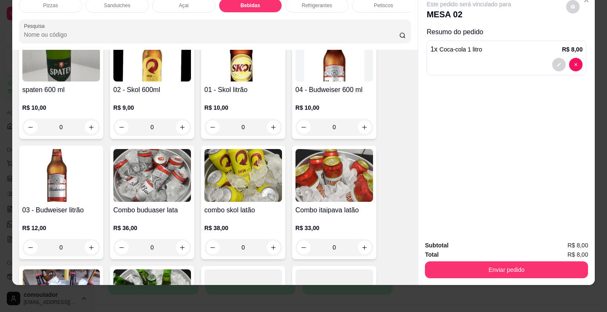
scroll to position [1340, 0]
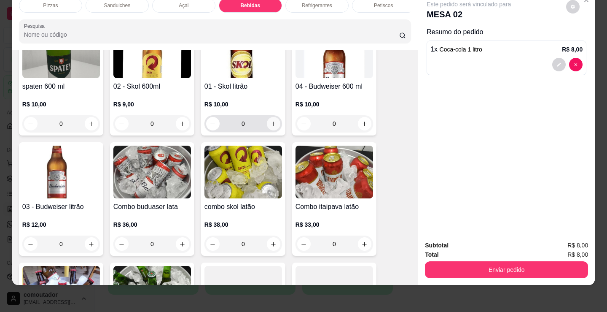
click at [275, 121] on button "increase-product-quantity" at bounding box center [273, 123] width 13 height 13
type input "1"
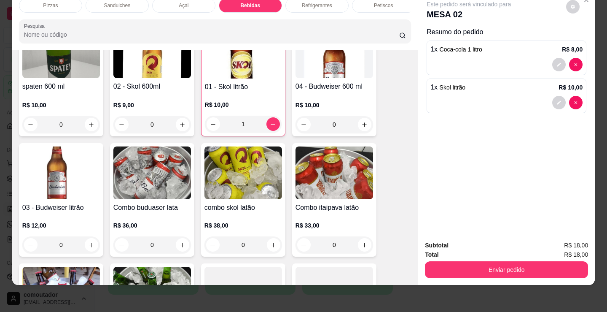
click at [59, 1] on div "Pizzas" at bounding box center [50, 5] width 63 height 14
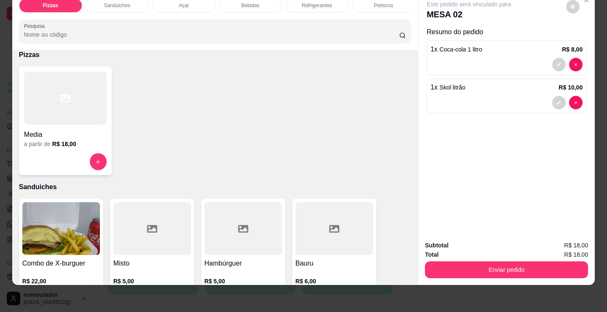
click at [44, 96] on div at bounding box center [65, 98] width 83 height 53
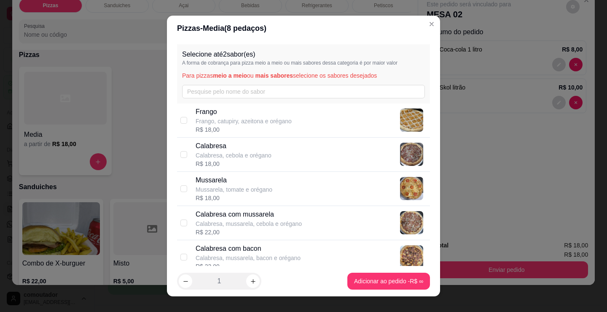
click at [248, 121] on p "Frango, catupiry, azeitona e orégano" at bounding box center [244, 121] width 96 height 8
checkbox input "true"
click at [249, 159] on p "Calabresa, cebola e orégano" at bounding box center [234, 155] width 76 height 8
checkbox input "true"
click at [257, 116] on p "Frango" at bounding box center [244, 112] width 96 height 10
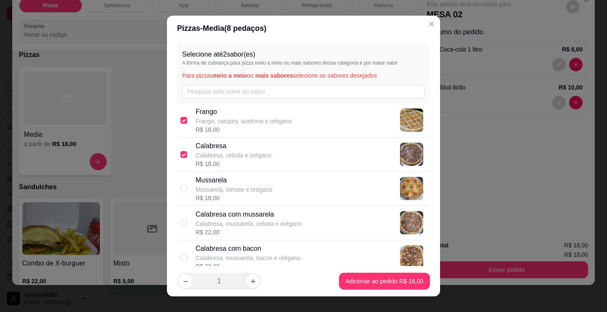
checkbox input "false"
click at [257, 188] on p "Mussarela, tomate e orégano" at bounding box center [234, 189] width 77 height 8
checkbox input "true"
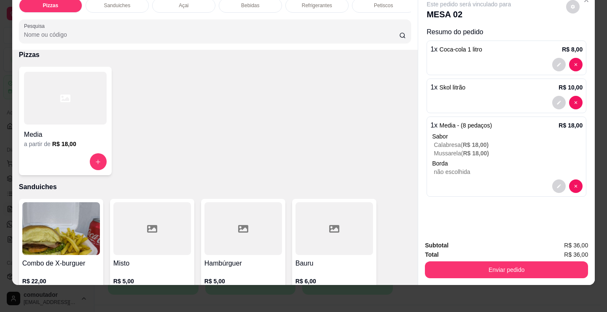
click at [85, 100] on div at bounding box center [65, 98] width 83 height 53
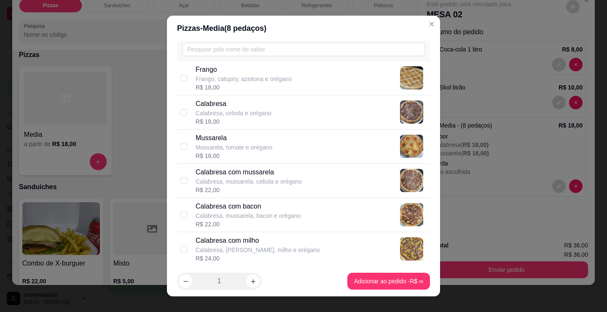
click at [261, 174] on p "Calabresa com mussarela" at bounding box center [249, 172] width 106 height 10
checkbox input "true"
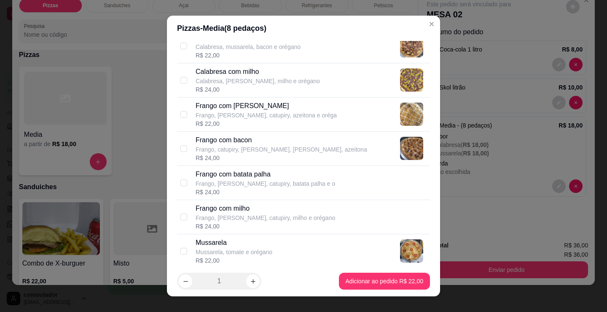
scroll to position [253, 0]
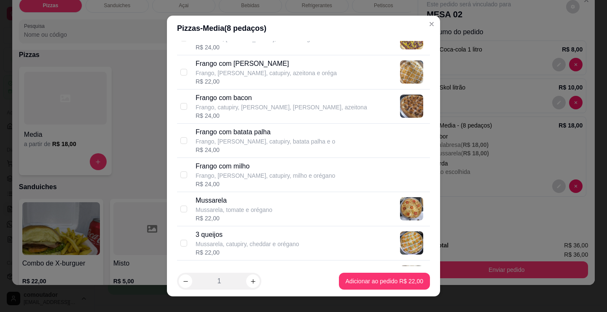
click at [314, 212] on div "Mussarela Mussarela, tomate e orégano R$ 22,00" at bounding box center [311, 208] width 231 height 27
checkbox input "true"
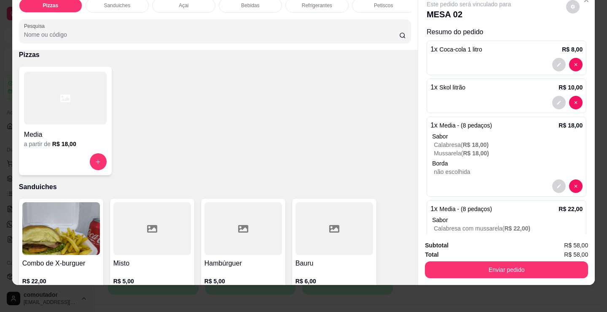
click at [185, 2] on p "Açai" at bounding box center [184, 5] width 10 height 7
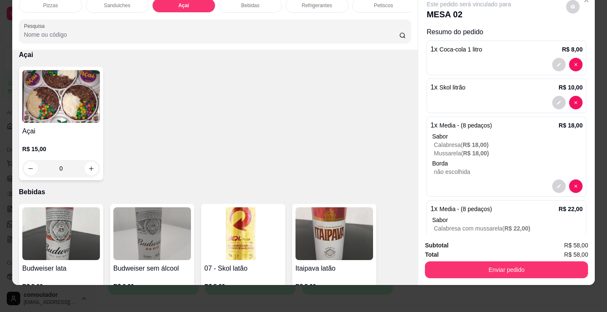
click at [85, 118] on img at bounding box center [61, 96] width 78 height 53
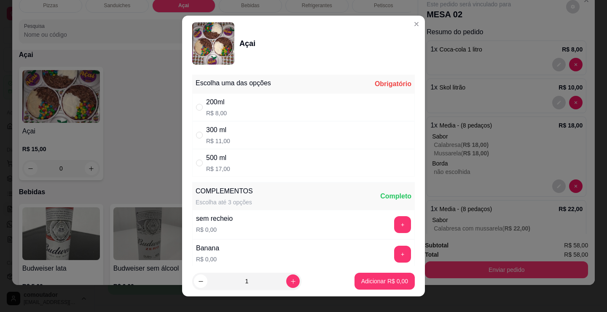
click at [237, 102] on div "200ml R$ 8,00" at bounding box center [303, 107] width 223 height 28
radio input "true"
click at [376, 277] on p "Adicionar R$ 8,00" at bounding box center [384, 281] width 47 height 8
type input "1"
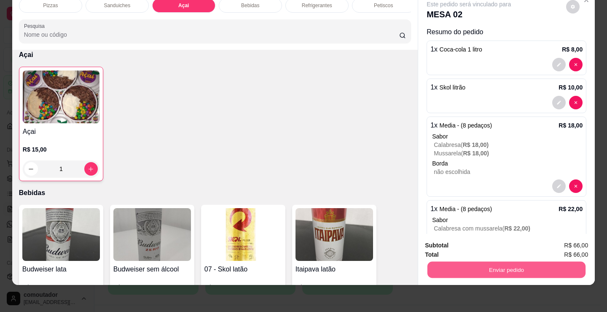
click at [460, 262] on button "Enviar pedido" at bounding box center [507, 269] width 158 height 16
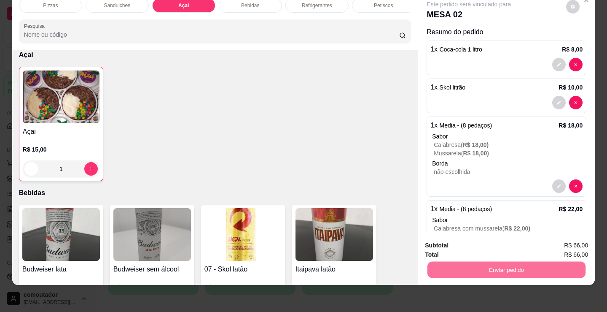
click at [441, 242] on button "Não registrar e enviar pedido" at bounding box center [478, 242] width 85 height 16
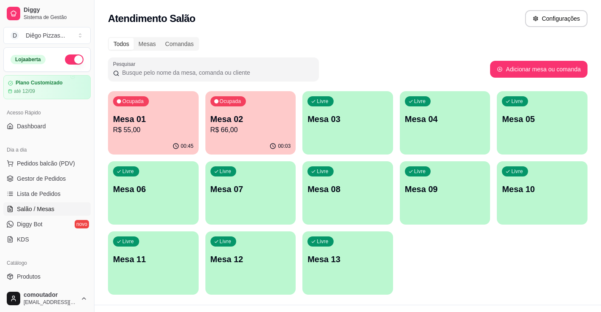
click at [241, 137] on div "Ocupada Mesa 02 R$ 66,00" at bounding box center [250, 114] width 91 height 47
click at [228, 119] on p "Mesa 02" at bounding box center [250, 118] width 78 height 11
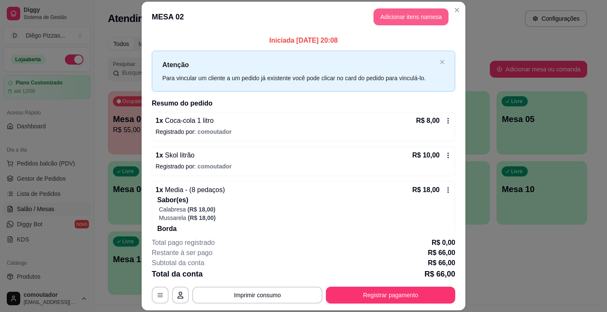
click at [394, 21] on button "Adicionar itens na mesa" at bounding box center [411, 16] width 75 height 17
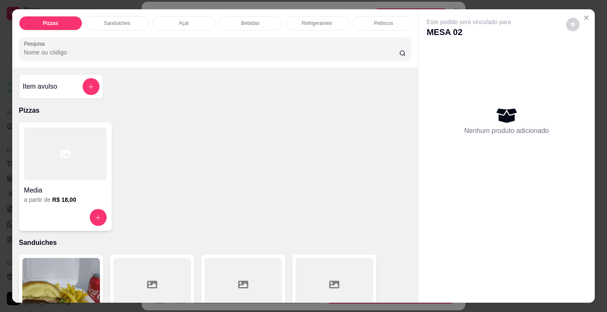
click at [238, 19] on div "Bebidas" at bounding box center [250, 23] width 63 height 14
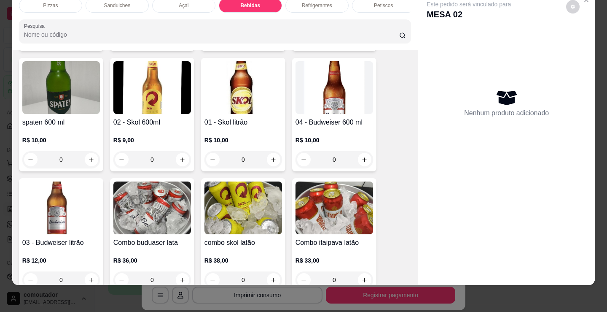
scroll to position [1340, 0]
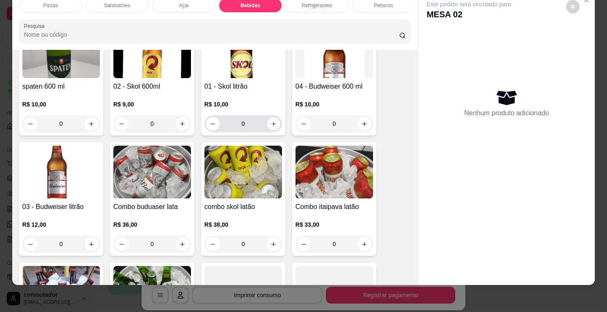
click at [272, 124] on icon "increase-product-quantity" at bounding box center [274, 123] width 4 height 4
type input "1"
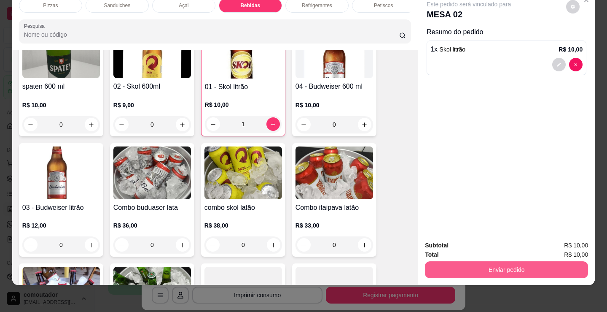
click at [472, 269] on button "Enviar pedido" at bounding box center [506, 269] width 163 height 17
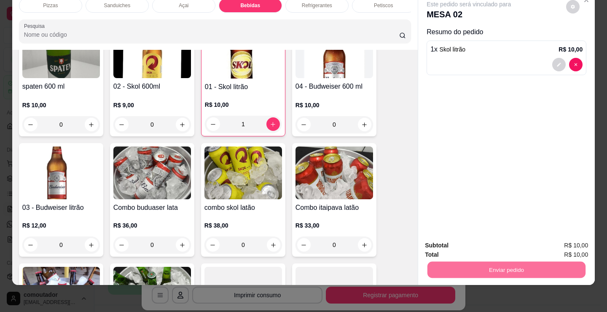
click at [467, 240] on button "Não registrar e enviar pedido" at bounding box center [479, 242] width 88 height 16
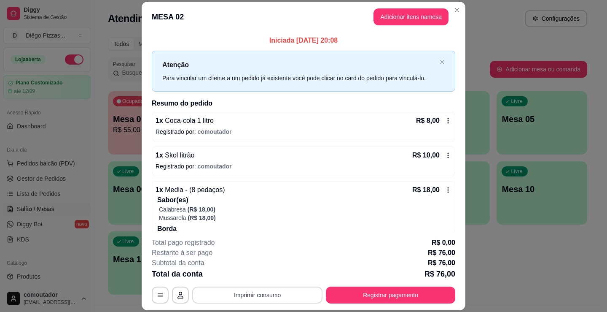
click at [243, 294] on button "Imprimir consumo" at bounding box center [257, 294] width 130 height 17
click at [248, 275] on button "IMPRESSORA" at bounding box center [256, 275] width 61 height 13
click at [388, 22] on button "Adicionar itens na mesa" at bounding box center [411, 16] width 75 height 17
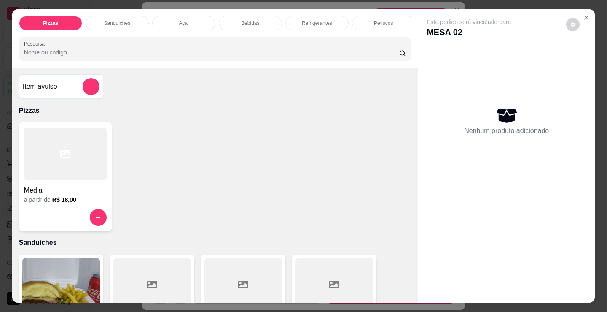
click at [179, 22] on p "Açai" at bounding box center [184, 23] width 10 height 7
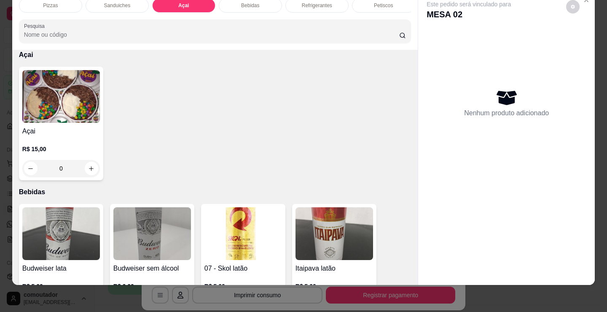
click at [76, 145] on p "R$ 15,00" at bounding box center [61, 149] width 78 height 8
click at [270, 140] on div "300 ml R$ 11,00" at bounding box center [303, 135] width 223 height 28
radio input "true"
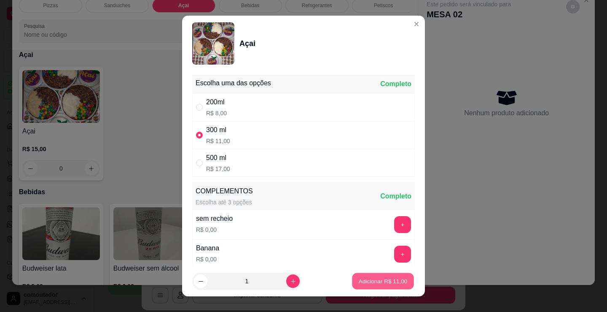
click at [364, 283] on p "Adicionar R$ 11,00" at bounding box center [383, 281] width 49 height 8
type input "1"
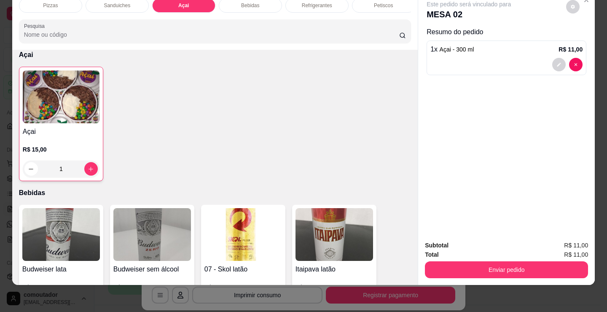
click at [515, 261] on button "Enviar pedido" at bounding box center [506, 269] width 163 height 17
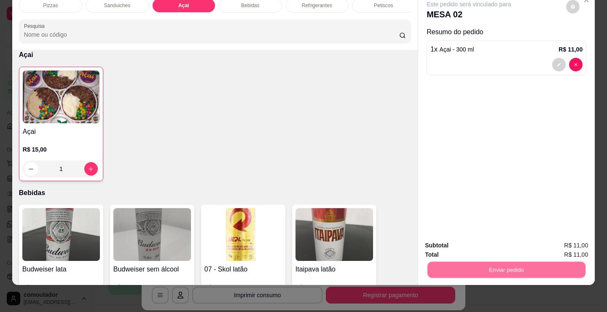
click at [465, 237] on button "Não registrar e enviar pedido" at bounding box center [478, 242] width 85 height 16
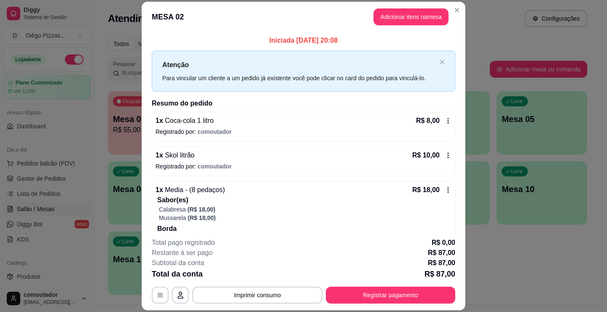
click at [240, 291] on button "Imprimir consumo" at bounding box center [257, 294] width 130 height 17
click at [252, 274] on button "IMPRESSORA" at bounding box center [256, 275] width 61 height 13
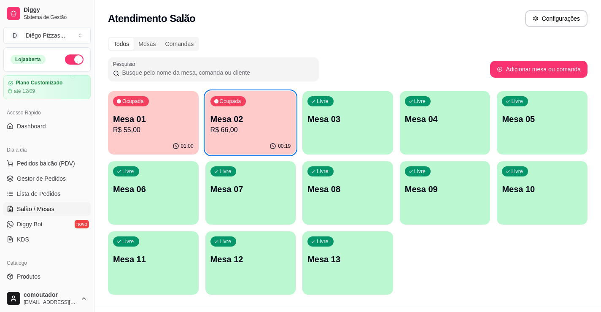
click at [145, 135] on div "Ocupada Mesa 01 R$ 55,00" at bounding box center [153, 114] width 91 height 47
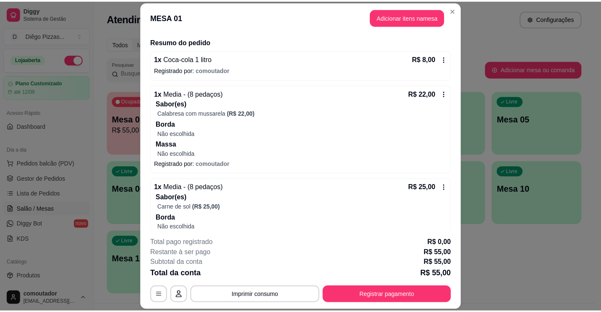
scroll to position [135, 0]
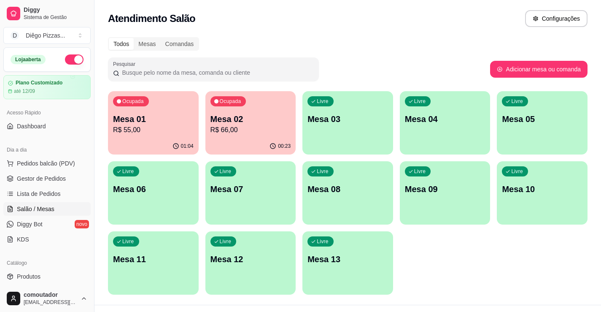
click at [237, 106] on div "Ocupada Mesa 02 R$ 66,00" at bounding box center [250, 114] width 91 height 47
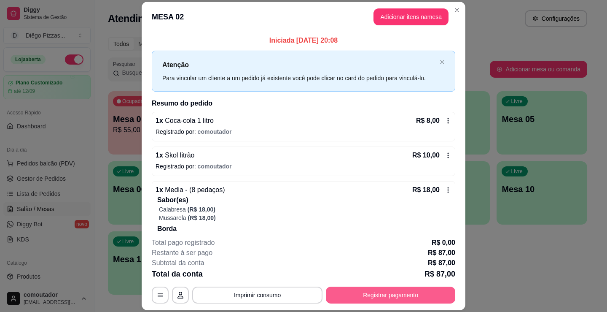
click at [411, 297] on button "Registrar pagamento" at bounding box center [390, 294] width 129 height 17
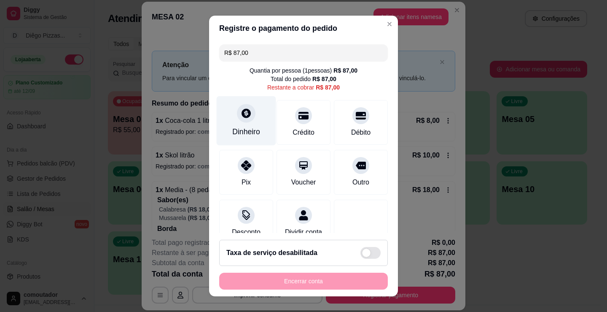
click at [227, 108] on div "Dinheiro" at bounding box center [246, 120] width 59 height 49
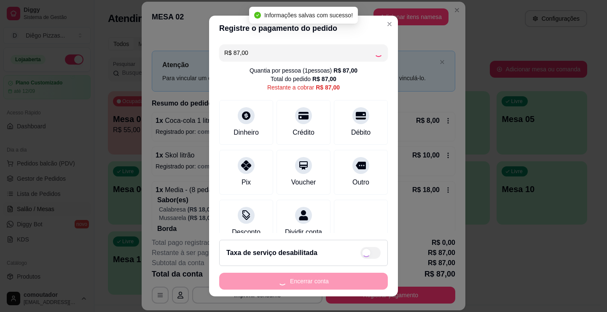
type input "R$ 0,00"
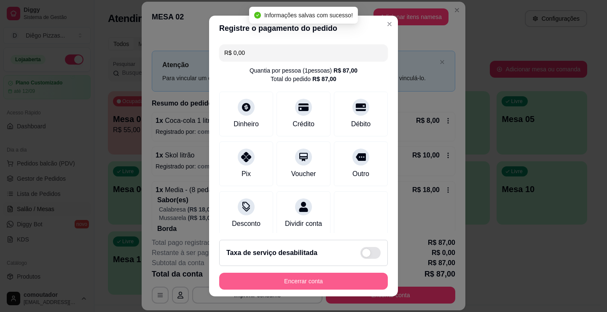
click at [340, 282] on button "Encerrar conta" at bounding box center [303, 280] width 169 height 17
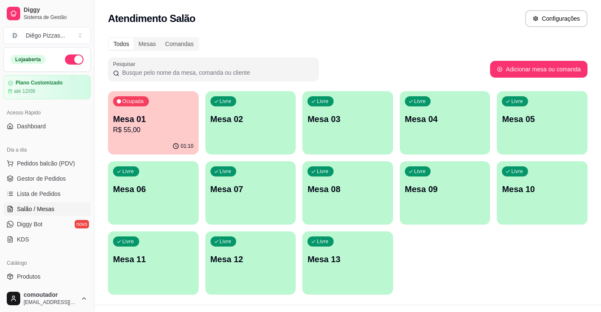
click at [126, 130] on p "R$ 55,00" at bounding box center [153, 130] width 81 height 10
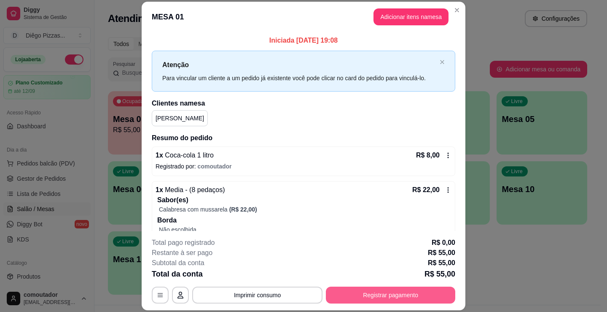
click at [411, 290] on button "Registrar pagamento" at bounding box center [390, 294] width 129 height 17
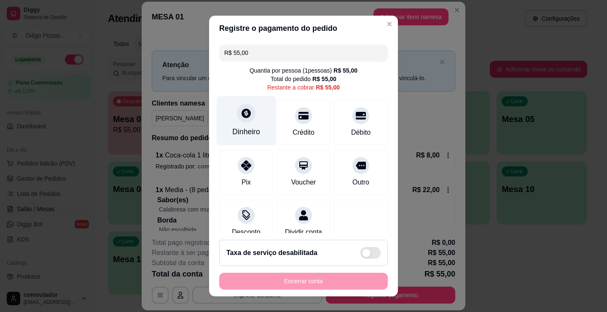
click at [237, 116] on div at bounding box center [246, 113] width 19 height 19
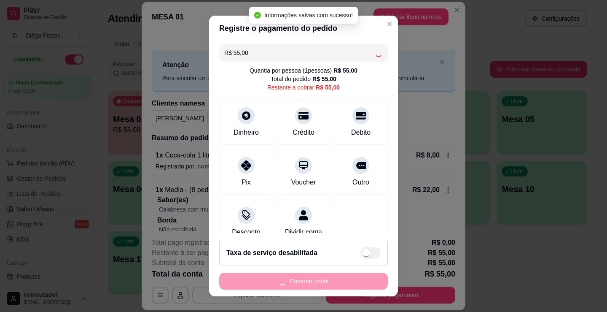
type input "R$ 0,00"
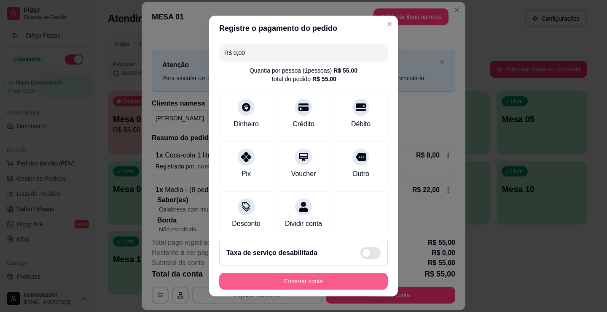
click at [334, 281] on button "Encerrar conta" at bounding box center [303, 280] width 169 height 17
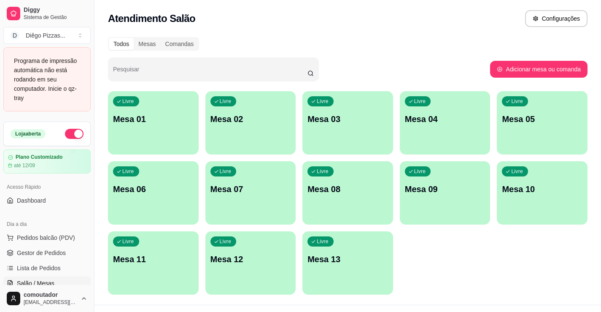
click at [78, 122] on div "Loja aberta" at bounding box center [47, 134] width 86 height 24
click at [67, 137] on button "button" at bounding box center [74, 134] width 19 height 10
click at [66, 239] on span "Pedidos balcão (PDV)" at bounding box center [46, 237] width 58 height 8
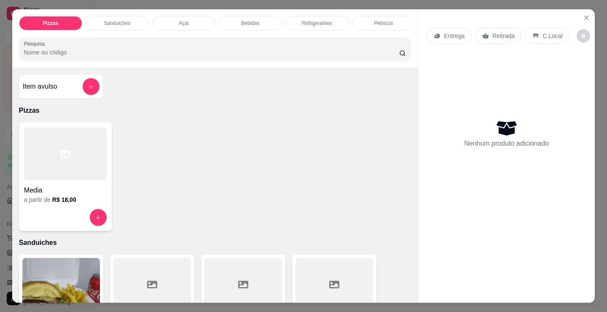
click at [121, 24] on div "Sanduiches" at bounding box center [117, 23] width 63 height 14
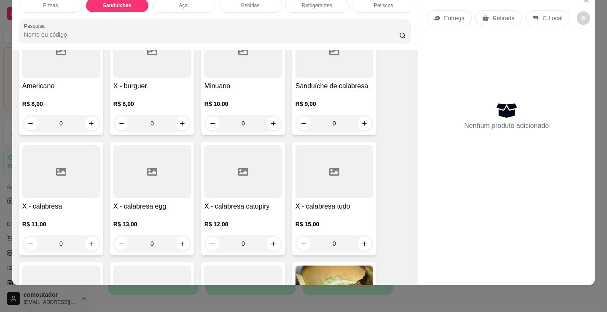
scroll to position [339, 0]
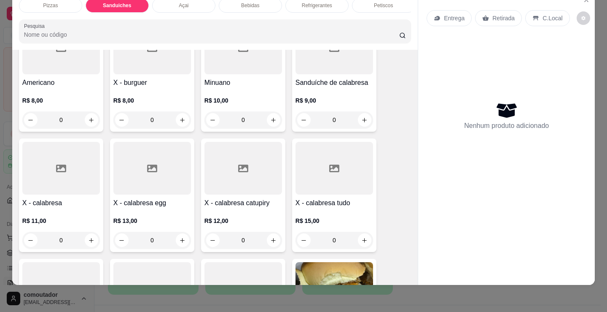
click at [360, 122] on div "0" at bounding box center [335, 119] width 78 height 17
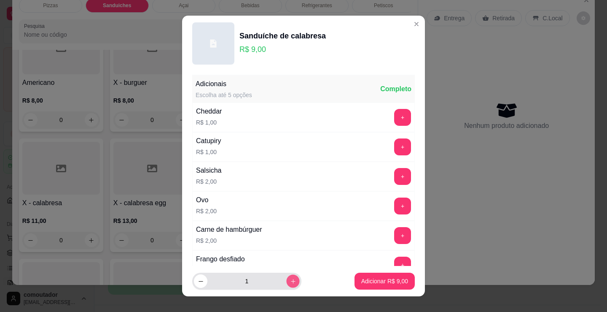
click at [286, 285] on button "increase-product-quantity" at bounding box center [292, 280] width 13 height 13
type input "2"
click at [375, 282] on p "Adicionar R$ 18,00" at bounding box center [383, 281] width 50 height 8
type input "2"
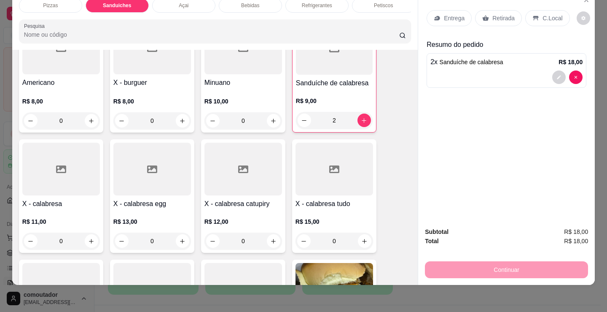
click at [362, 239] on div "0" at bounding box center [335, 240] width 78 height 17
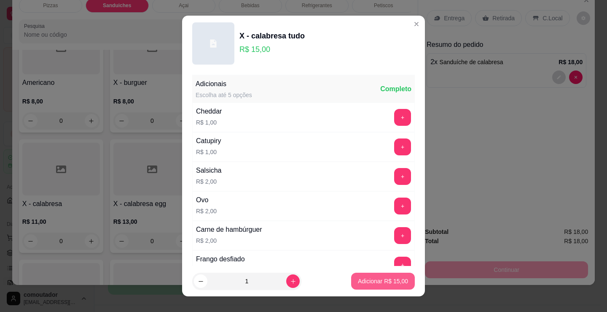
click at [380, 278] on p "Adicionar R$ 15,00" at bounding box center [383, 281] width 50 height 8
type input "1"
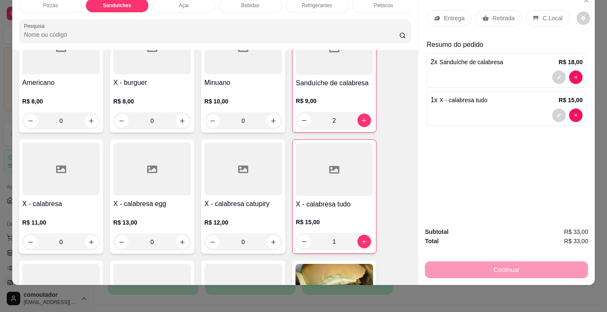
click at [187, 3] on div "Açai" at bounding box center [183, 5] width 63 height 14
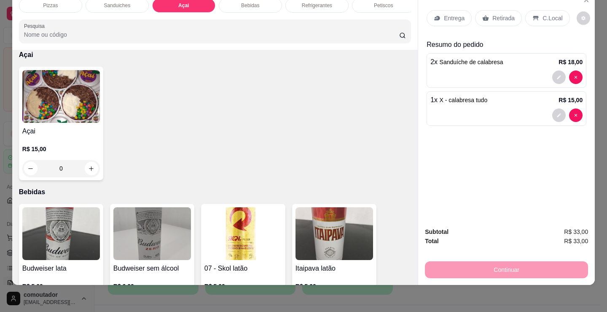
drag, startPoint x: 251, startPoint y: 3, endPoint x: 264, endPoint y: 0, distance: 12.5
click at [254, 2] on p "Bebidas" at bounding box center [250, 5] width 18 height 7
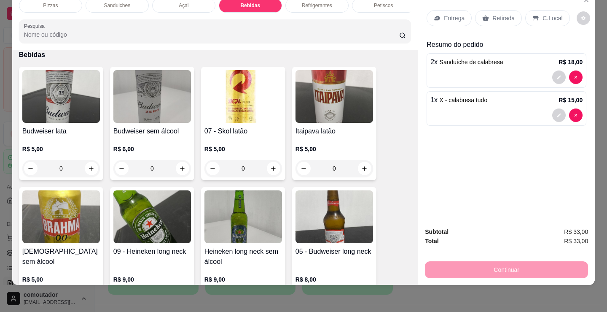
click at [311, 3] on div "Refrigerantes" at bounding box center [316, 5] width 63 height 14
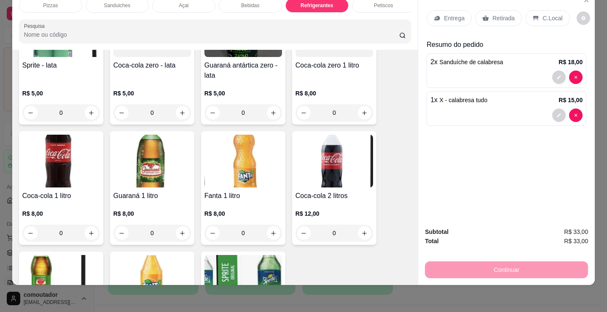
scroll to position [2607, 0]
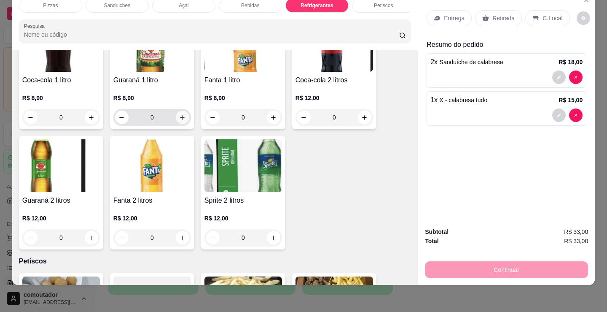
click at [181, 119] on icon "increase-product-quantity" at bounding box center [182, 117] width 6 height 6
type input "1"
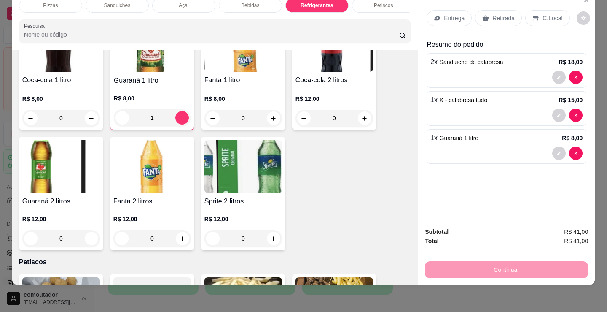
click at [247, 2] on p "Bebidas" at bounding box center [250, 5] width 18 height 7
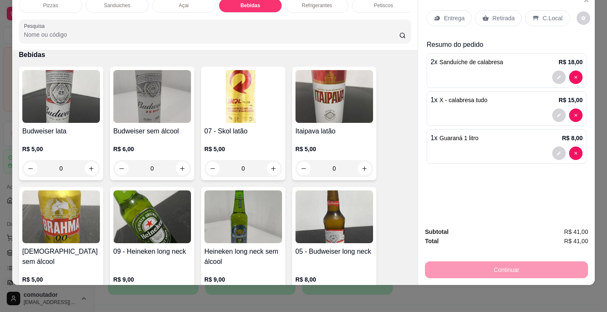
click at [179, 2] on p "Açai" at bounding box center [184, 5] width 10 height 7
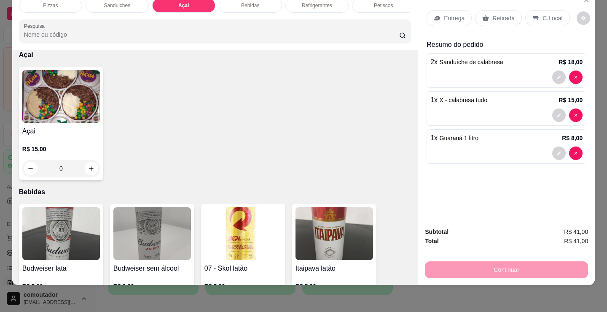
click at [43, 133] on h4 "Açai" at bounding box center [61, 131] width 78 height 10
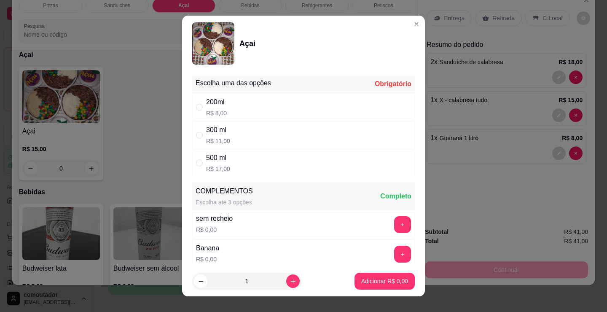
click at [222, 112] on p "R$ 8,00" at bounding box center [216, 113] width 21 height 8
radio input "true"
click at [391, 276] on button "Adicionar R$ 8,00" at bounding box center [384, 281] width 59 height 16
type input "1"
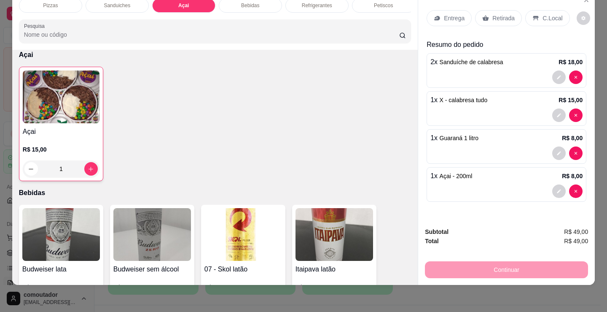
click at [440, 11] on div "Entrega" at bounding box center [449, 18] width 45 height 16
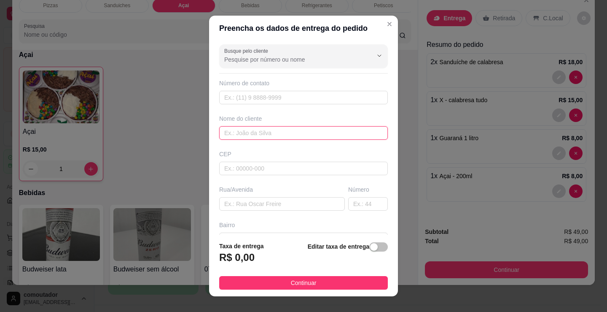
click at [250, 138] on input "text" at bounding box center [303, 132] width 169 height 13
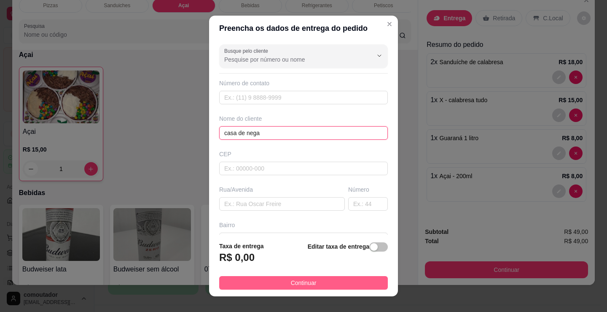
type input "casa de nega"
click at [303, 282] on span "Continuar" at bounding box center [304, 282] width 26 height 9
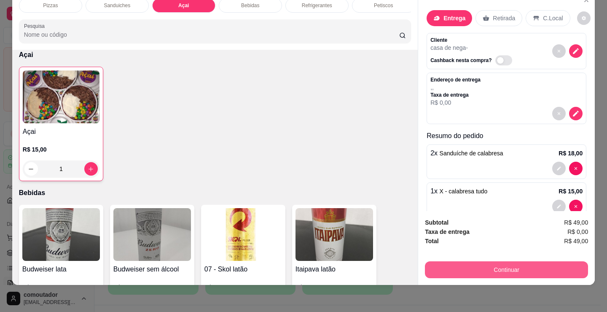
click at [439, 264] on button "Continuar" at bounding box center [506, 269] width 163 height 17
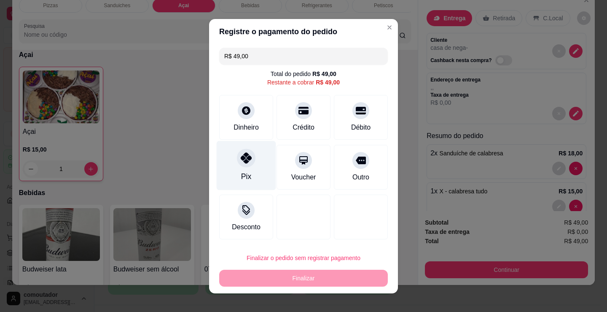
click at [256, 166] on div "Pix" at bounding box center [246, 164] width 59 height 49
type input "R$ 0,00"
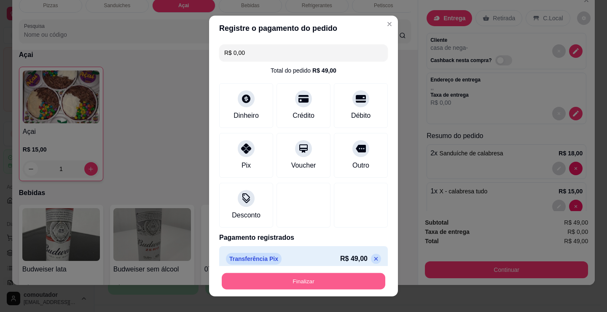
click at [305, 279] on button "Finalizar" at bounding box center [304, 281] width 164 height 16
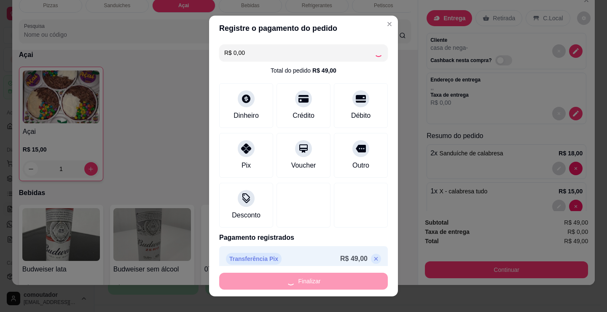
type input "0"
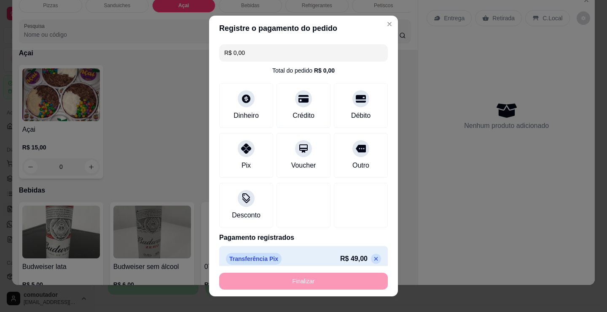
type input "-R$ 49,00"
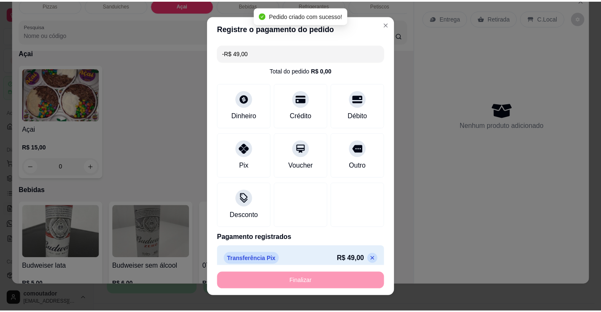
scroll to position [908, 0]
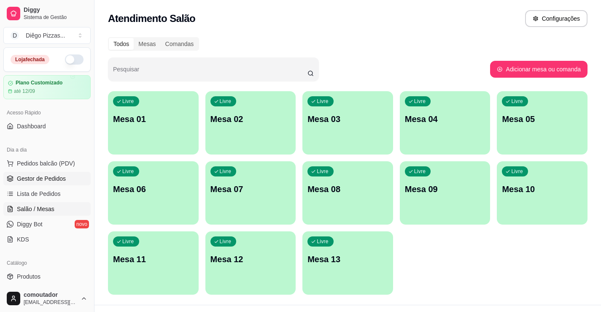
click at [54, 175] on span "Gestor de Pedidos" at bounding box center [41, 178] width 49 height 8
